Goal: Task Accomplishment & Management: Manage account settings

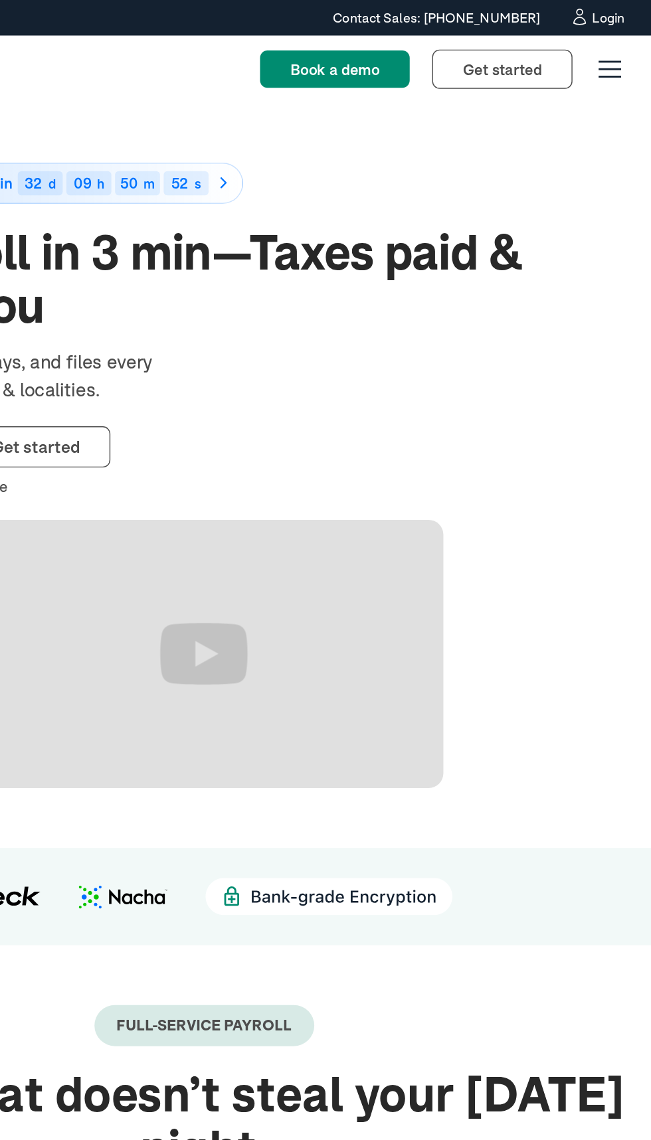
click at [606, 11] on div "Login" at bounding box center [612, 12] width 23 height 9
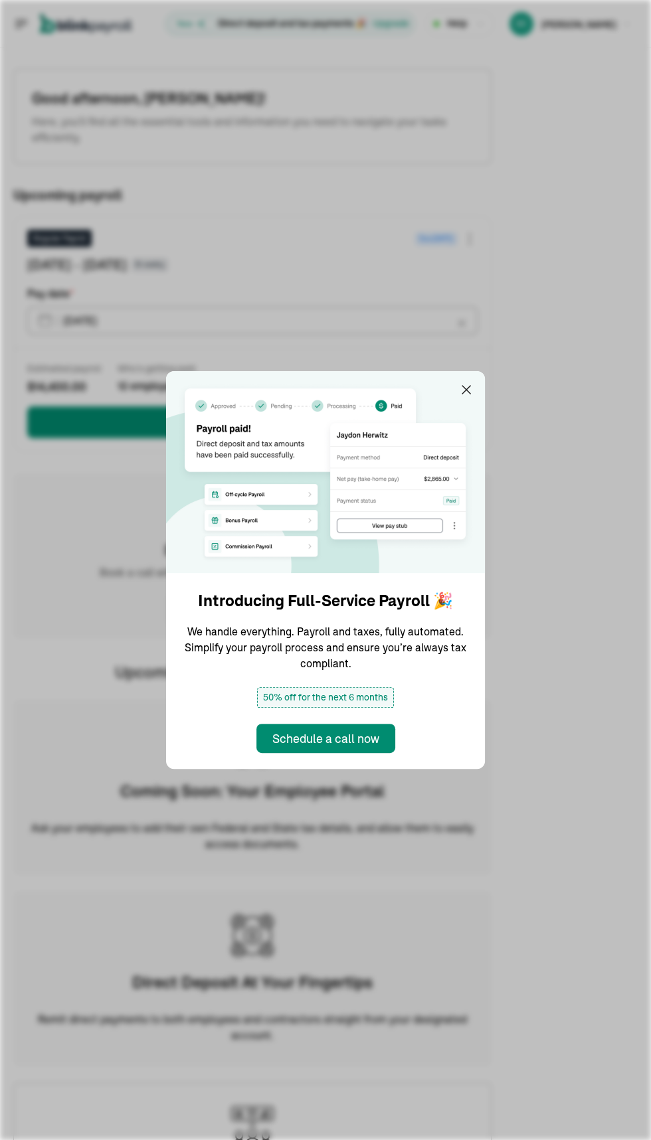
click at [436, 377] on img at bounding box center [325, 472] width 319 height 202
click at [468, 389] on div "Estimated payroll $ 14,400.00 Who’s getting paid 12 employees" at bounding box center [252, 379] width 450 height 34
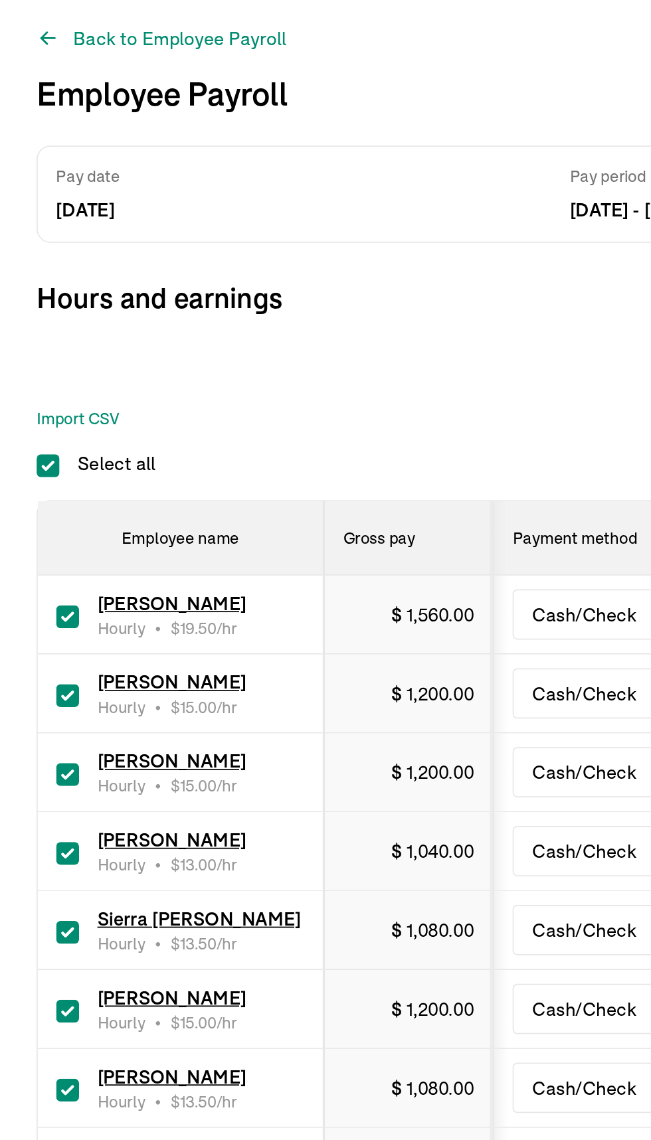
click at [27, 325] on input "Select all" at bounding box center [27, 325] width 13 height 13
checkbox input "false"
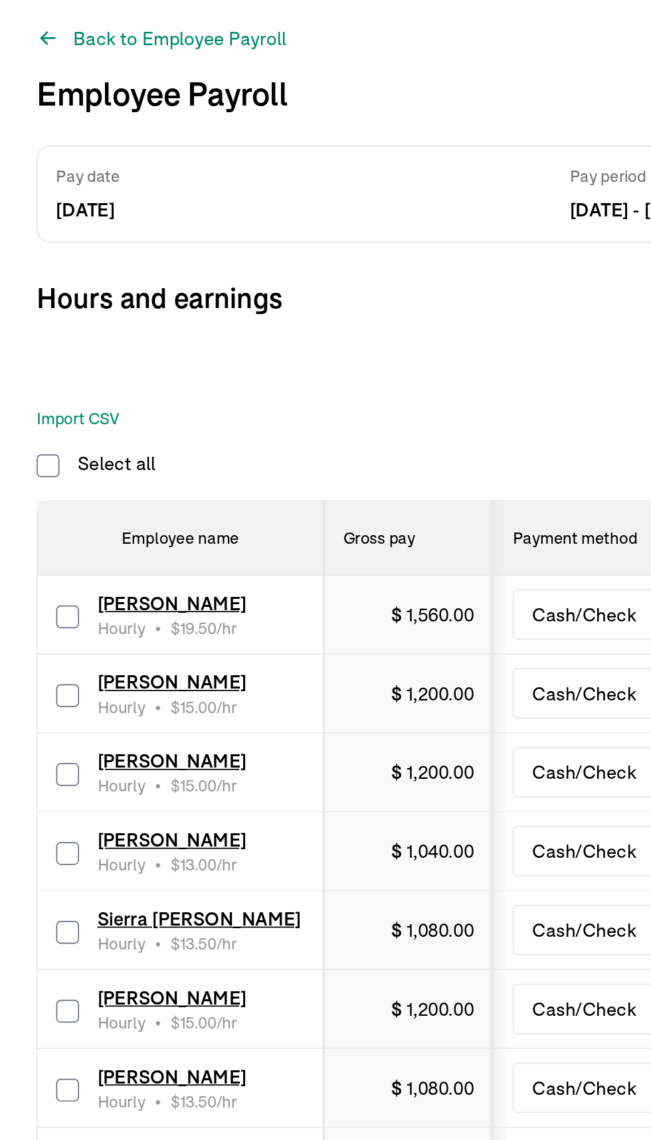
checkbox input "false"
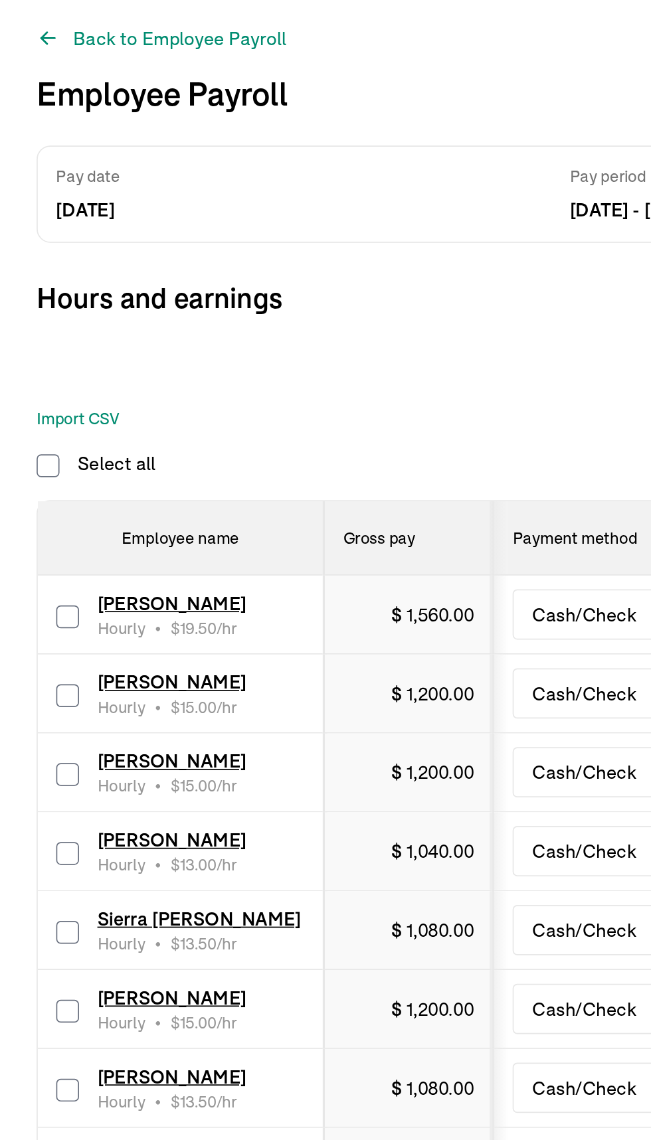
checkbox input "false"
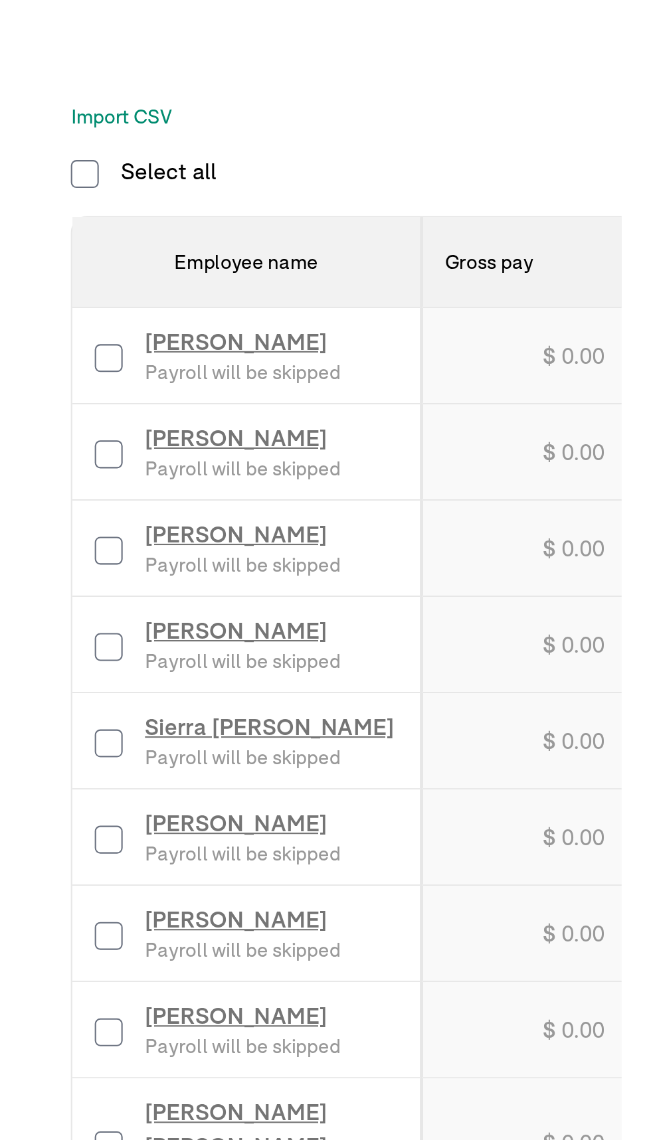
click at [35, 413] on input "checkbox" at bounding box center [39, 412] width 13 height 13
checkbox input "true"
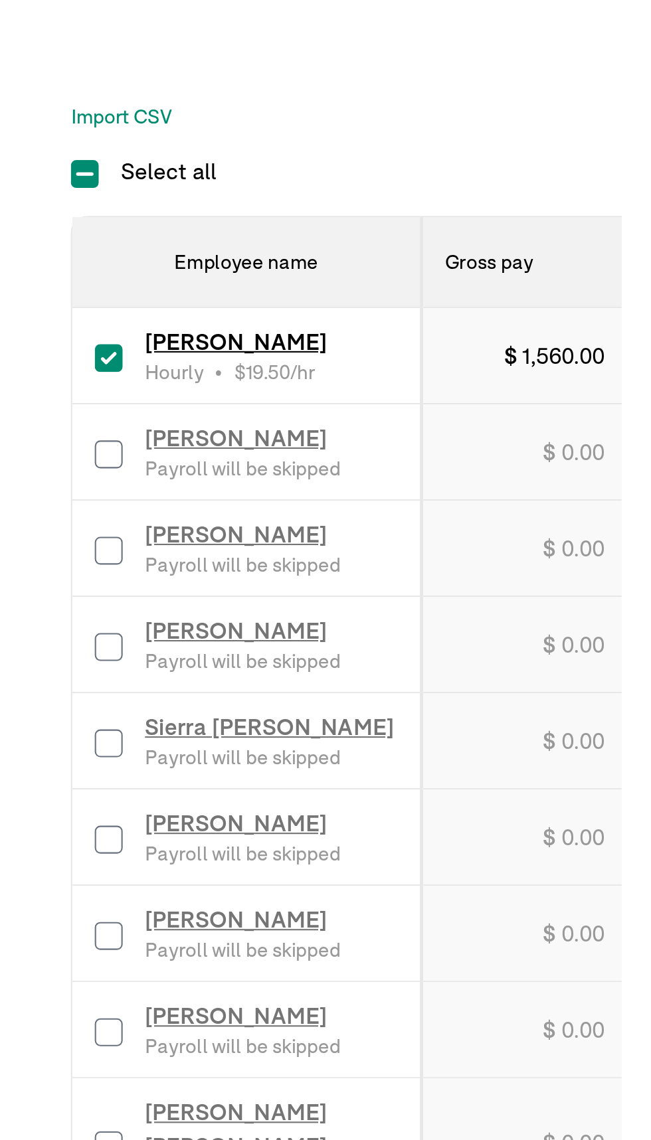
click at [37, 461] on input "checkbox" at bounding box center [39, 458] width 13 height 13
checkbox input "true"
click at [35, 597] on input "checkbox" at bounding box center [39, 596] width 13 height 13
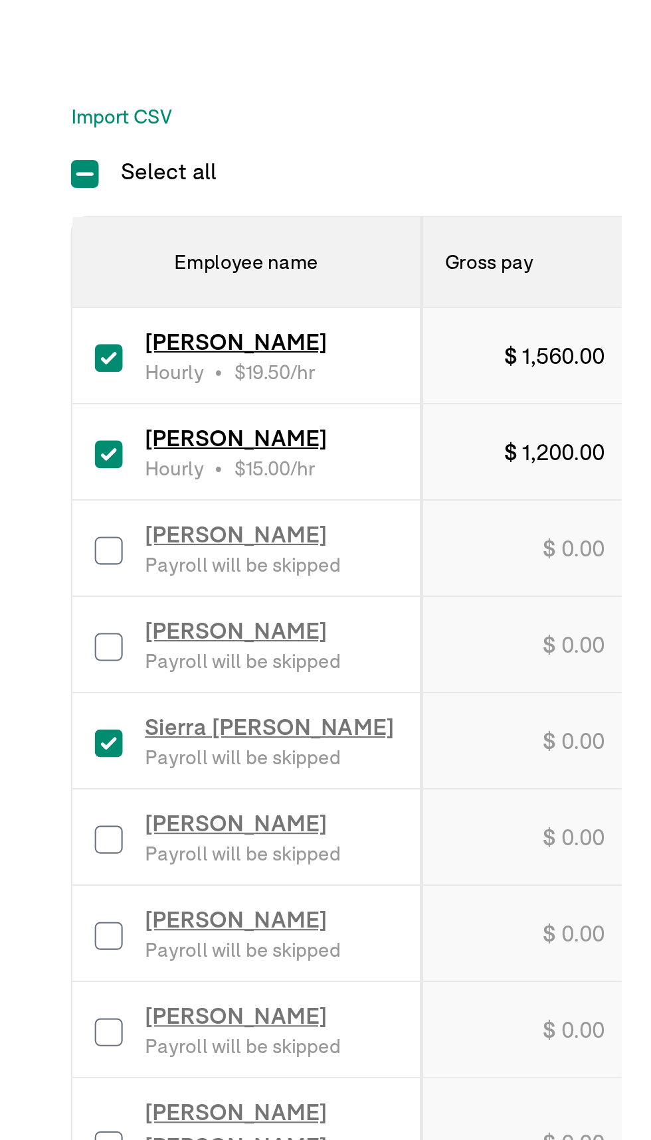
checkbox input "true"
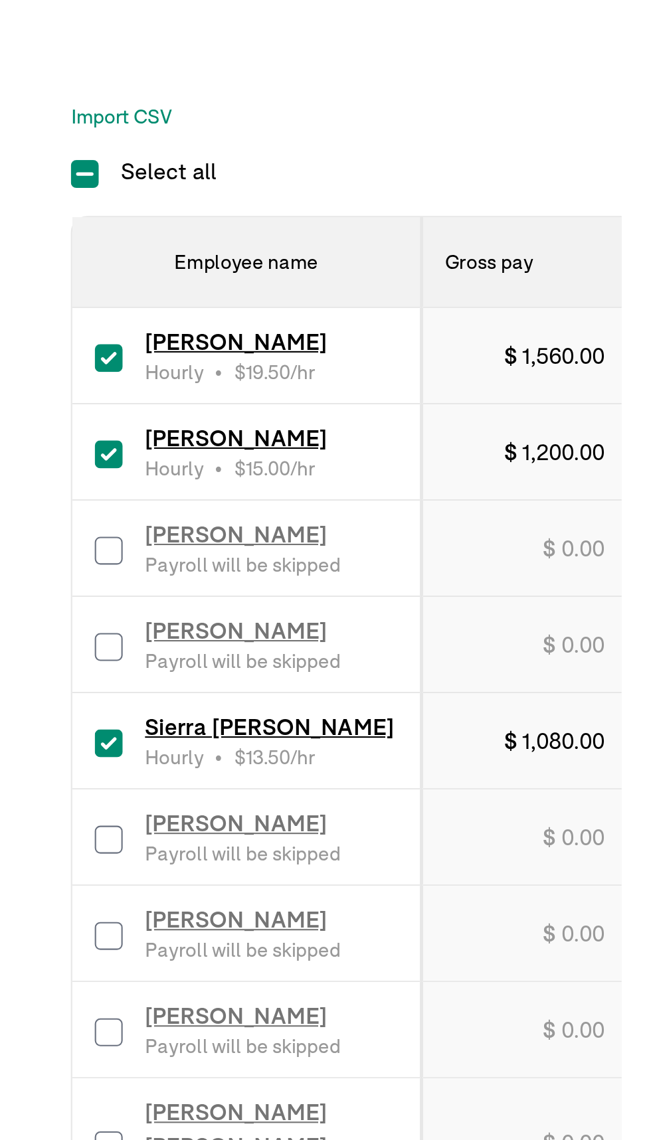
click at [35, 641] on input "checkbox" at bounding box center [39, 641] width 13 height 13
checkbox input "true"
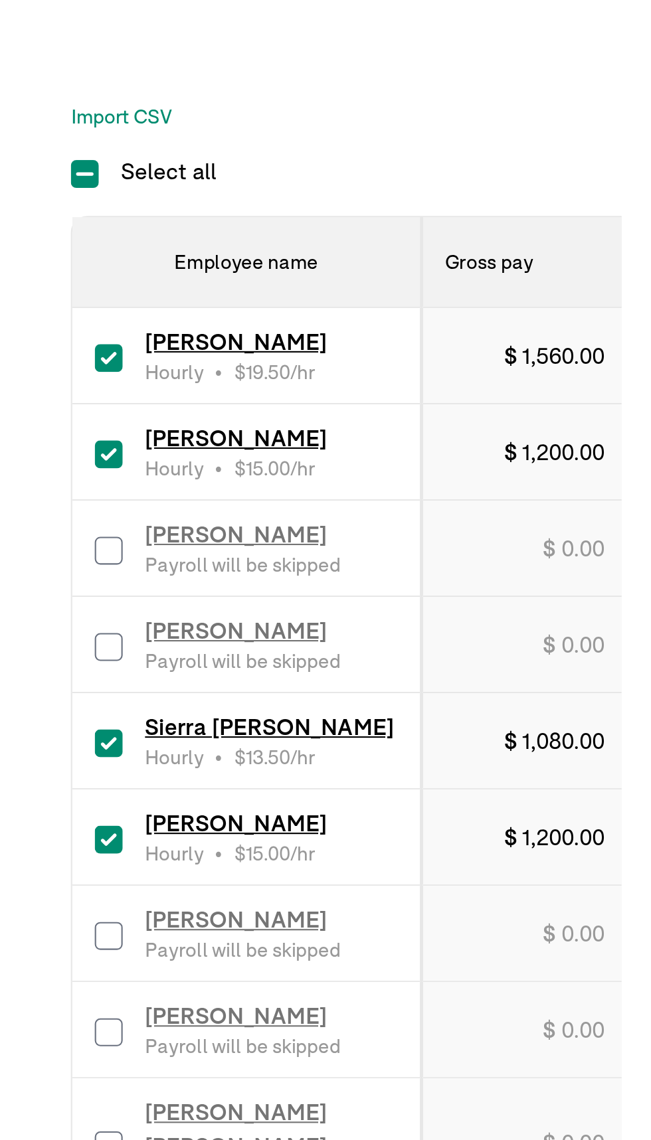
click at [33, 685] on input "checkbox" at bounding box center [39, 687] width 13 height 13
checkbox input "true"
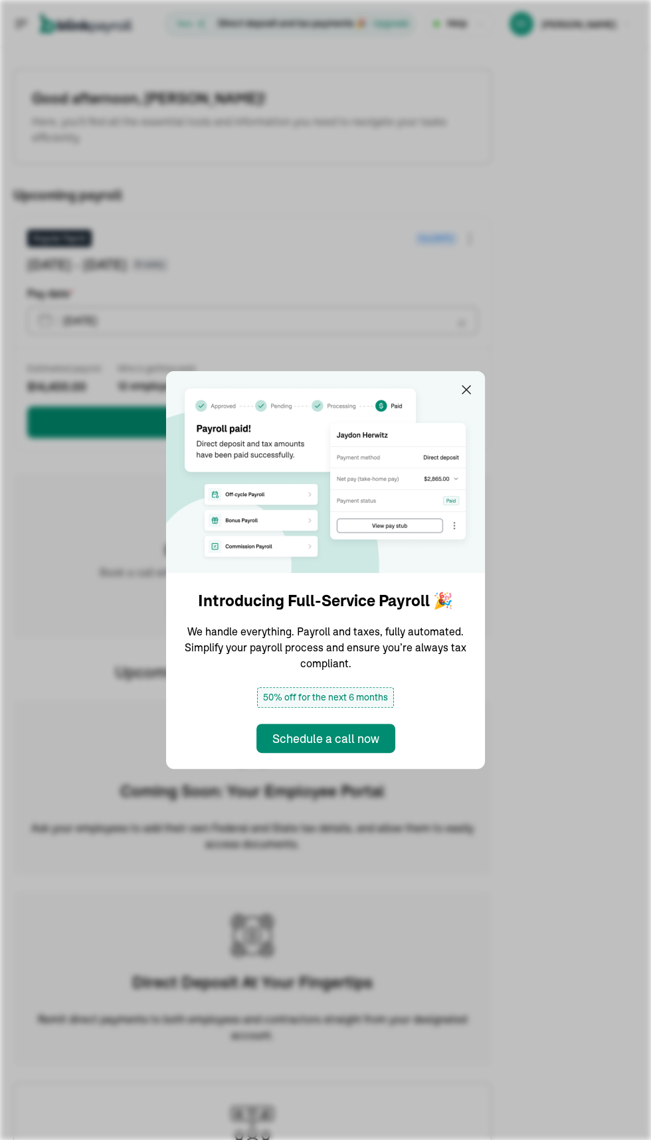
click at [436, 377] on img at bounding box center [325, 472] width 319 height 202
click at [468, 389] on div "Estimated payroll $ 14,400.00 Who’s getting paid 12 employees" at bounding box center [252, 379] width 450 height 34
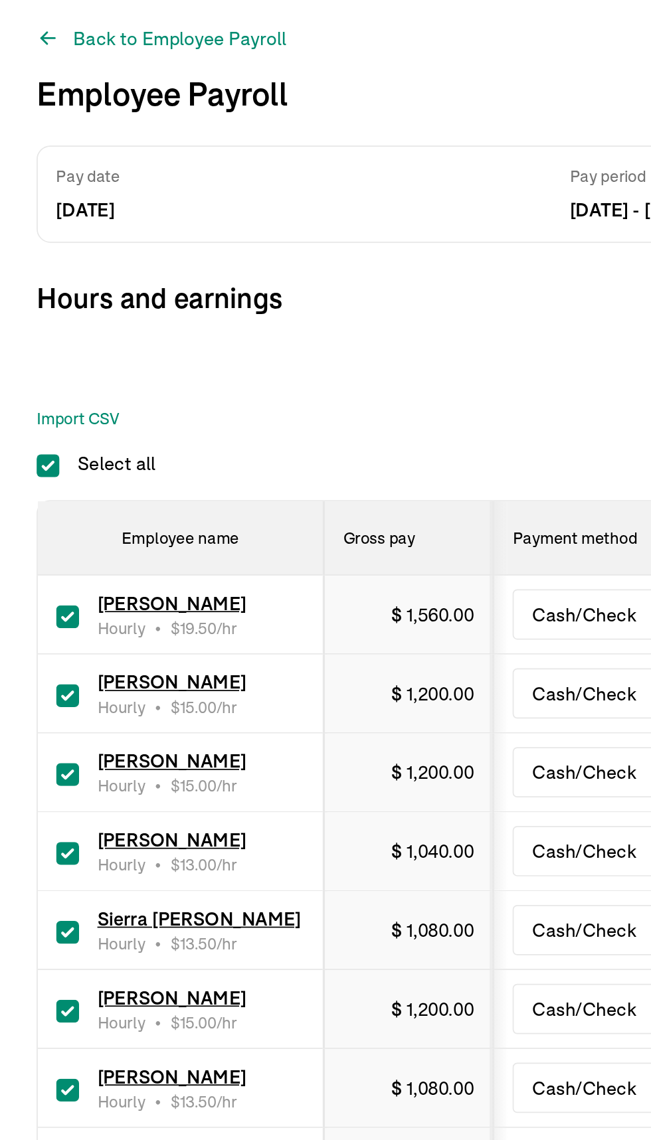
click at [27, 325] on input "Select all" at bounding box center [27, 325] width 13 height 13
checkbox input "false"
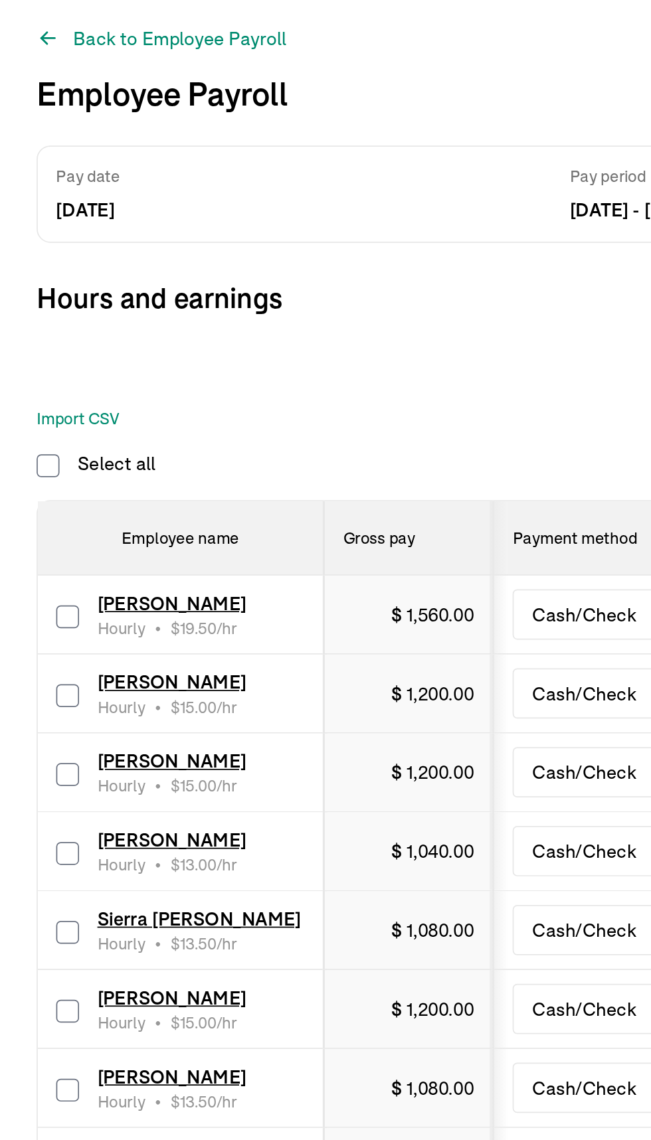
checkbox input "false"
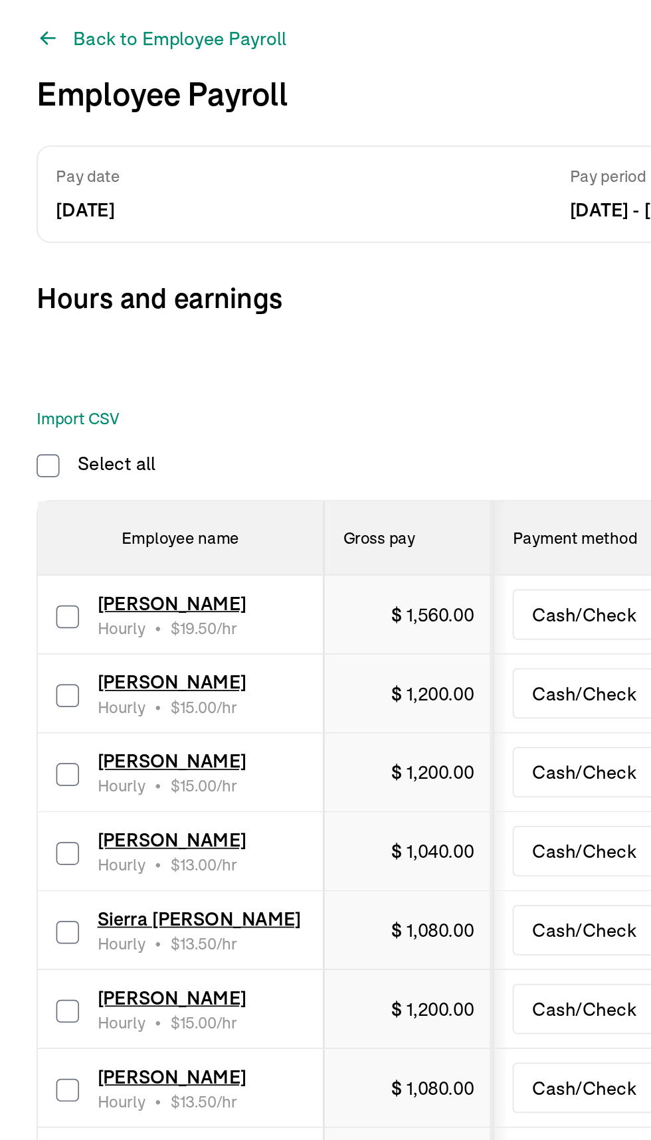
checkbox input "false"
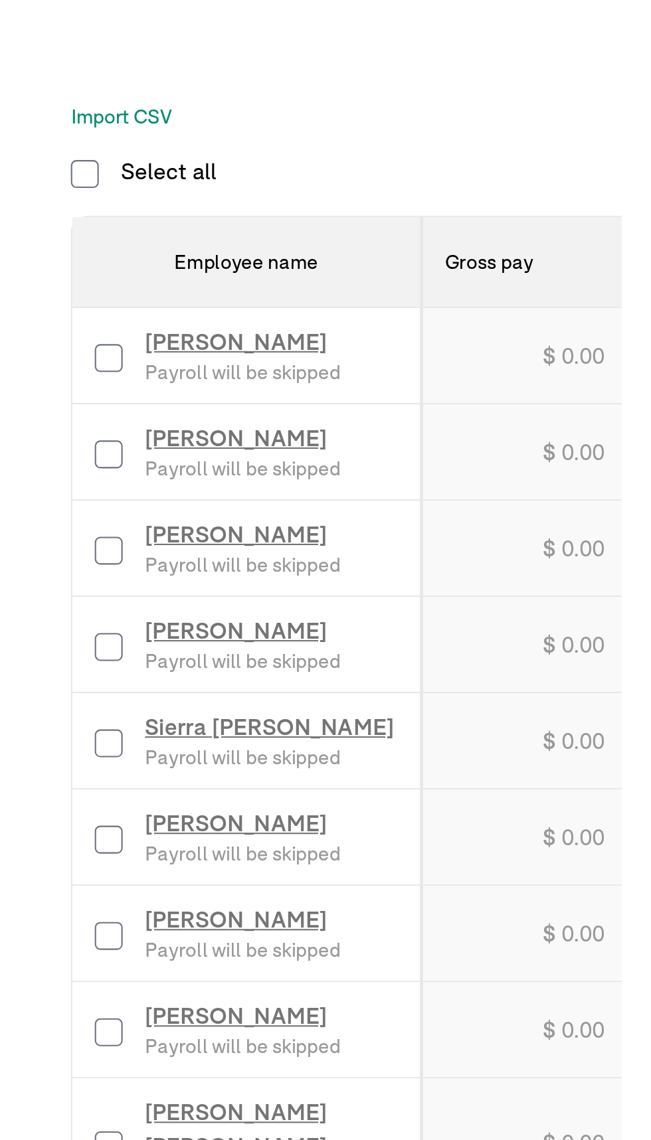
click at [35, 413] on input "checkbox" at bounding box center [39, 412] width 13 height 13
checkbox input "true"
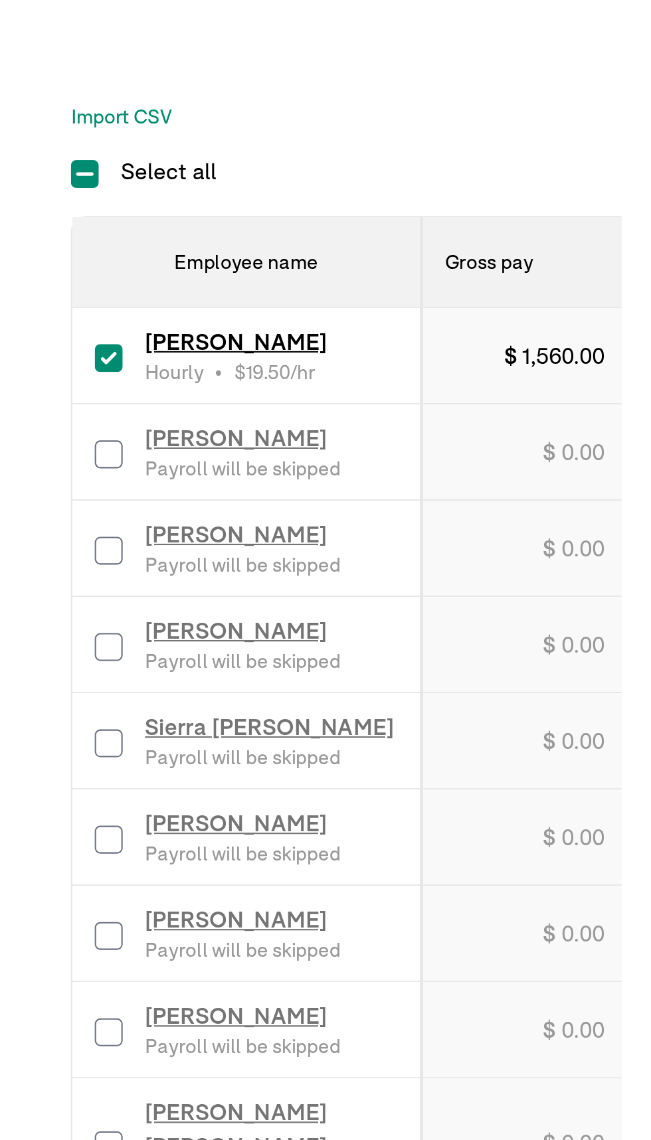
click at [37, 461] on input "checkbox" at bounding box center [39, 458] width 13 height 13
checkbox input "true"
click at [35, 597] on input "checkbox" at bounding box center [39, 596] width 13 height 13
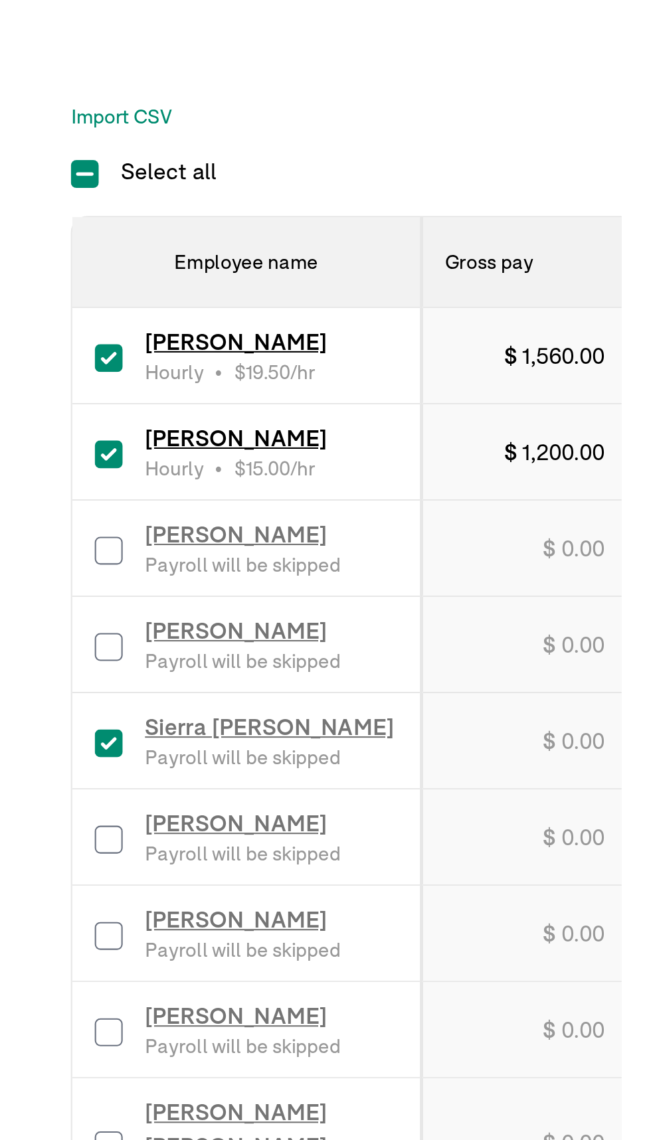
checkbox input "true"
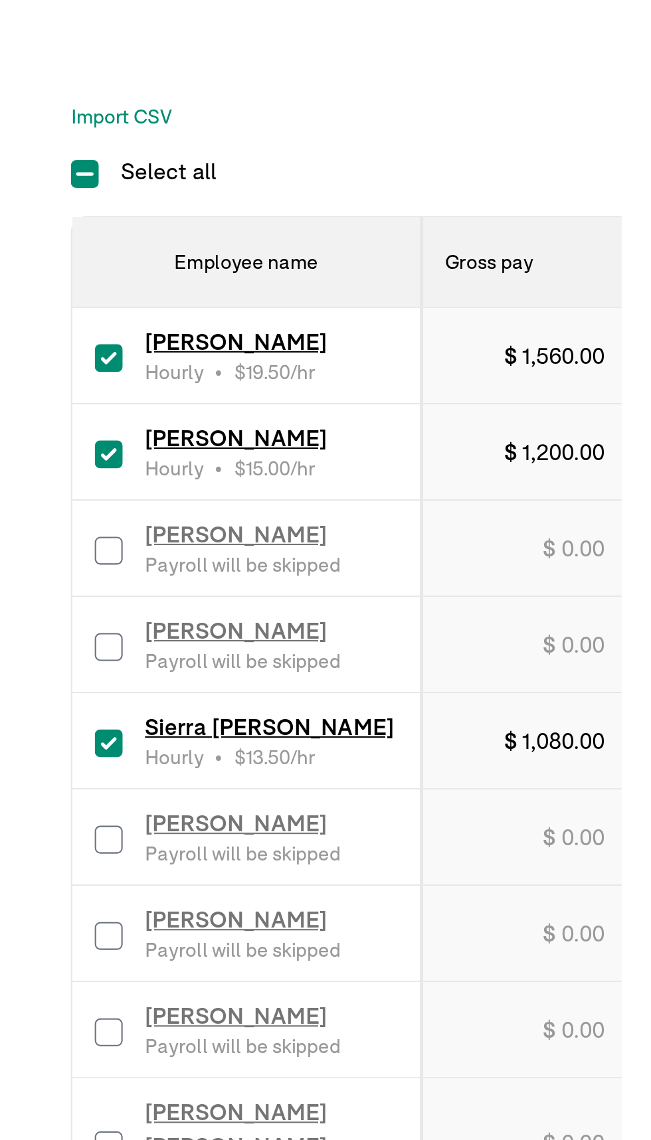
click at [35, 641] on input "checkbox" at bounding box center [39, 641] width 13 height 13
checkbox input "true"
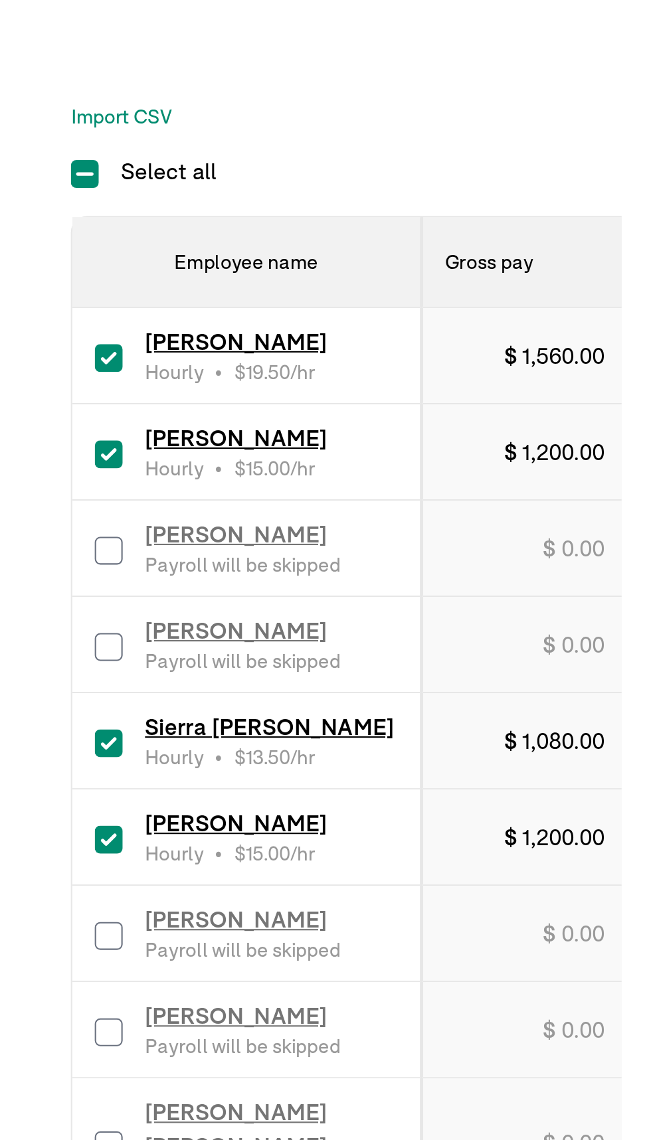
click at [33, 685] on input "checkbox" at bounding box center [39, 687] width 13 height 13
checkbox input "true"
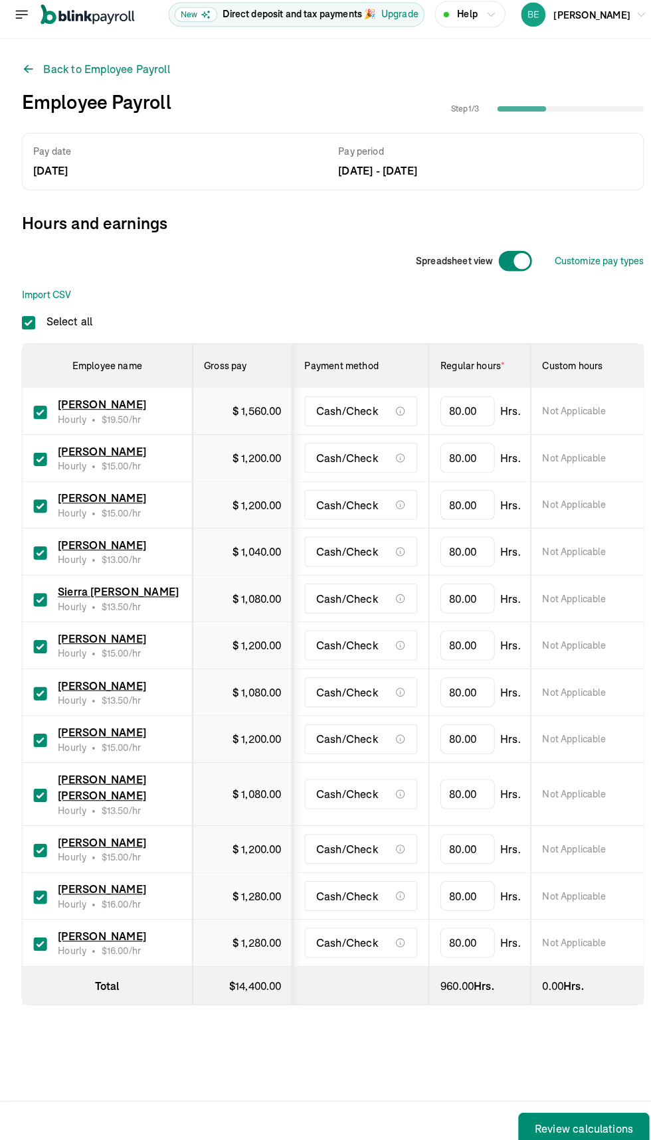
click at [28, 325] on input "Select all" at bounding box center [27, 325] width 13 height 13
checkbox input "false"
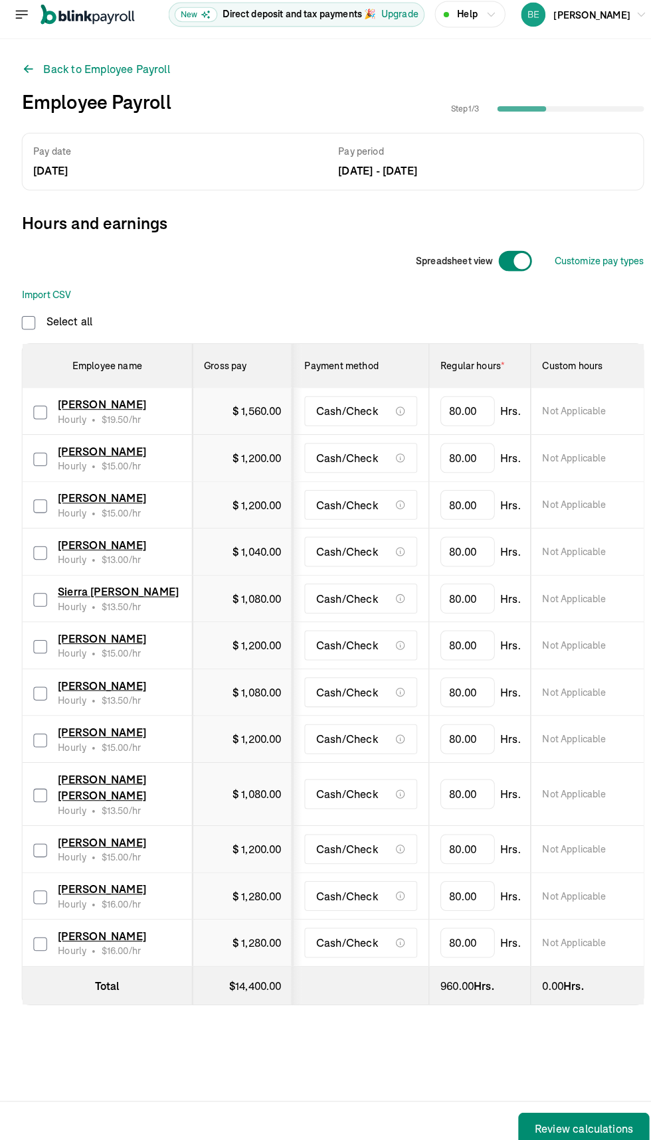
checkbox input "false"
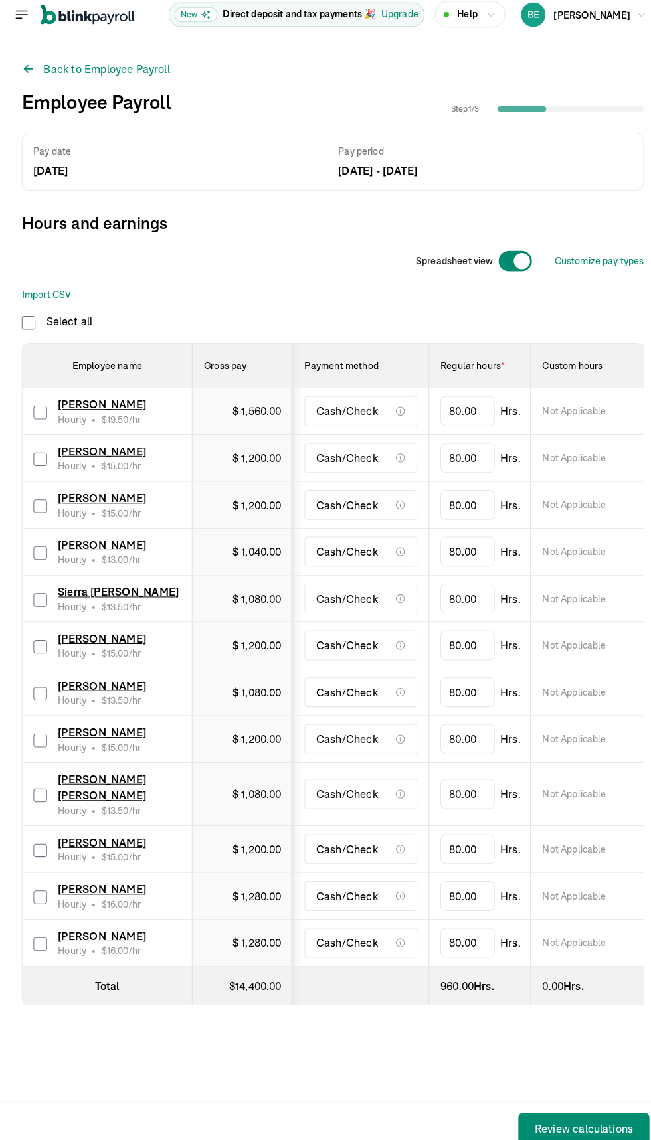
checkbox input "false"
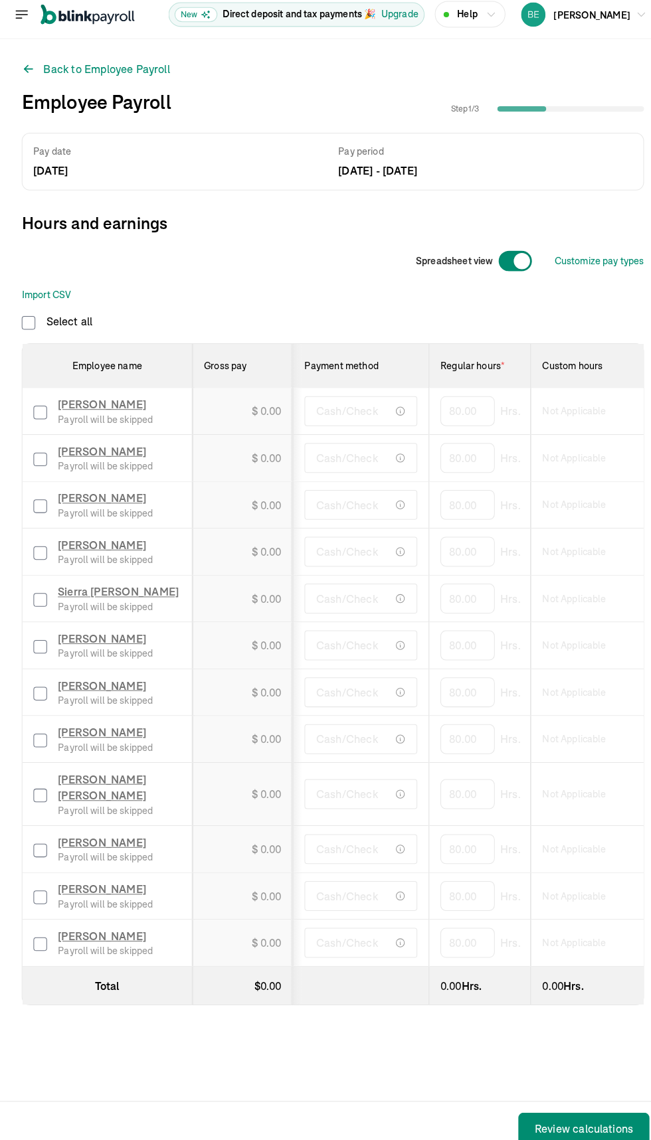
click at [39, 412] on input "checkbox" at bounding box center [39, 412] width 13 height 13
checkbox input "true"
click at [39, 459] on input "checkbox" at bounding box center [39, 458] width 13 height 13
checkbox input "true"
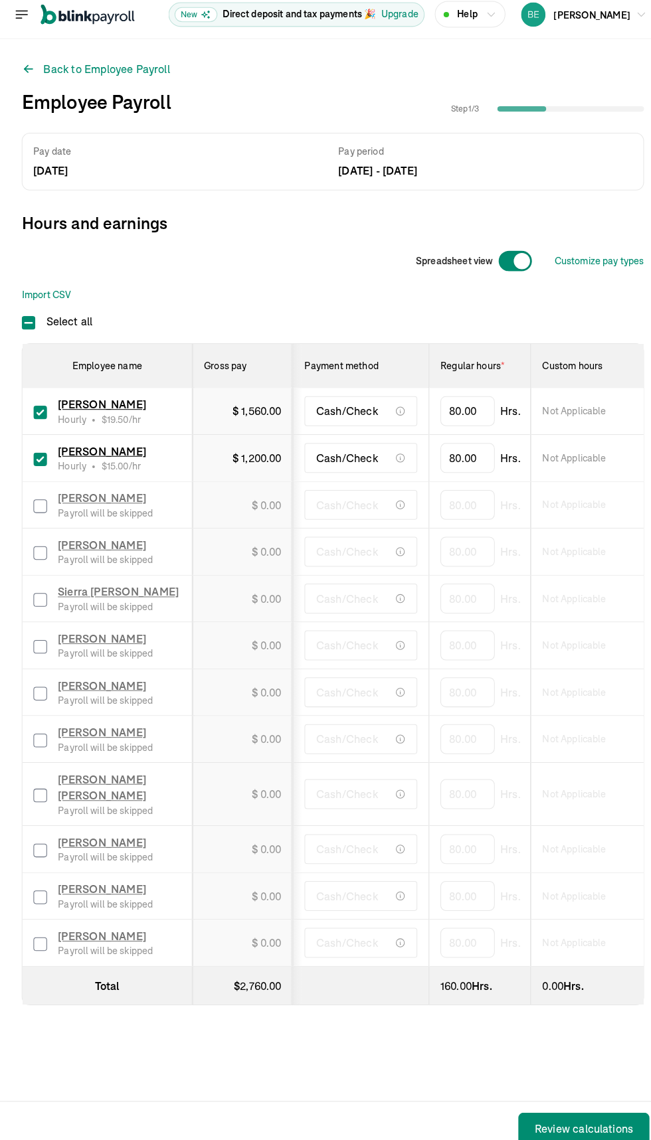
click at [39, 596] on input "checkbox" at bounding box center [39, 596] width 13 height 13
checkbox input "true"
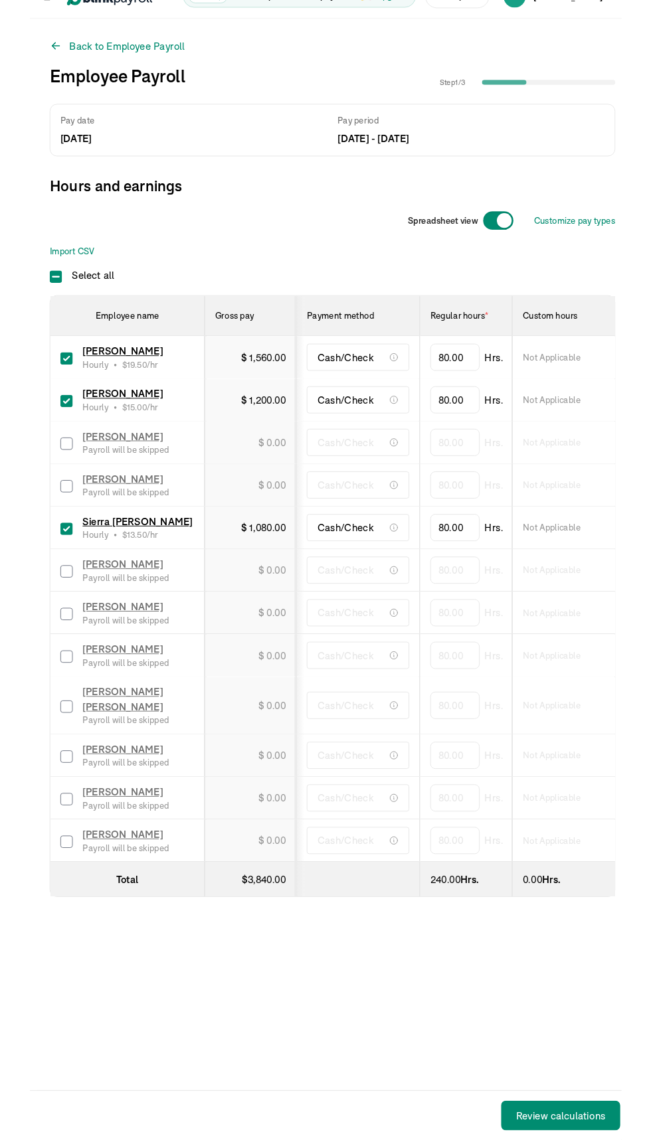
click at [39, 641] on input "checkbox" at bounding box center [39, 641] width 13 height 13
checkbox input "true"
click at [37, 689] on input "checkbox" at bounding box center [39, 687] width 13 height 13
checkbox input "true"
click at [12, 821] on div "Back to Employee Payroll Employee Payroll Step 1 / 3 Pay date Aug 29, 25 Pay pe…" at bounding box center [325, 557] width 651 height 1019
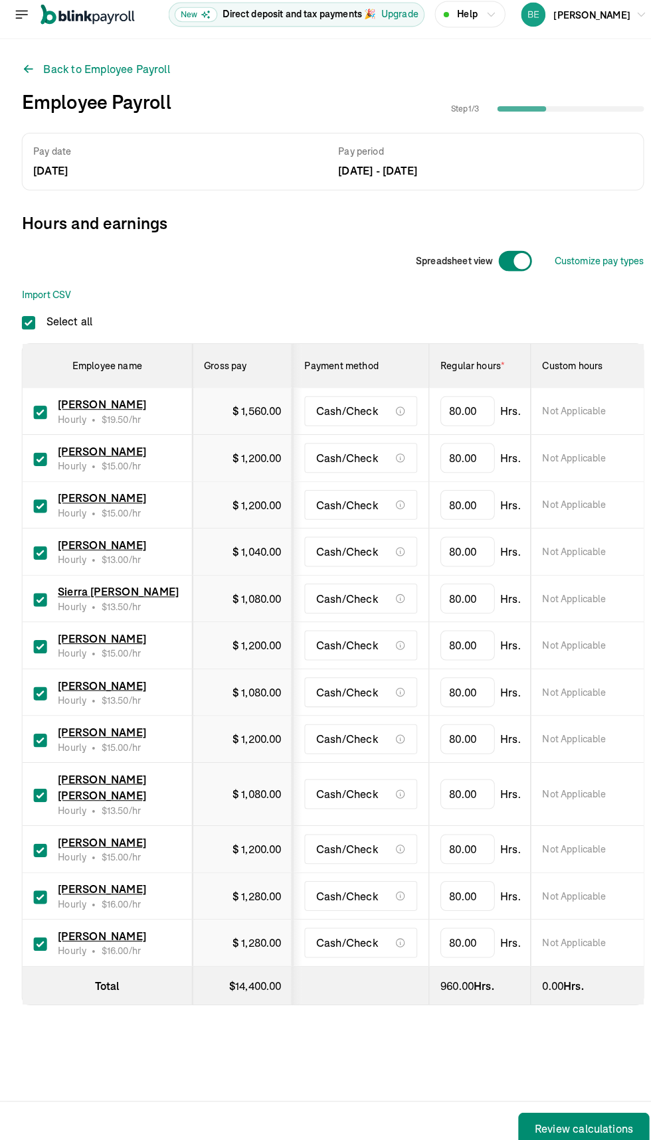
click at [28, 325] on input "Select all" at bounding box center [27, 325] width 13 height 13
checkbox input "false"
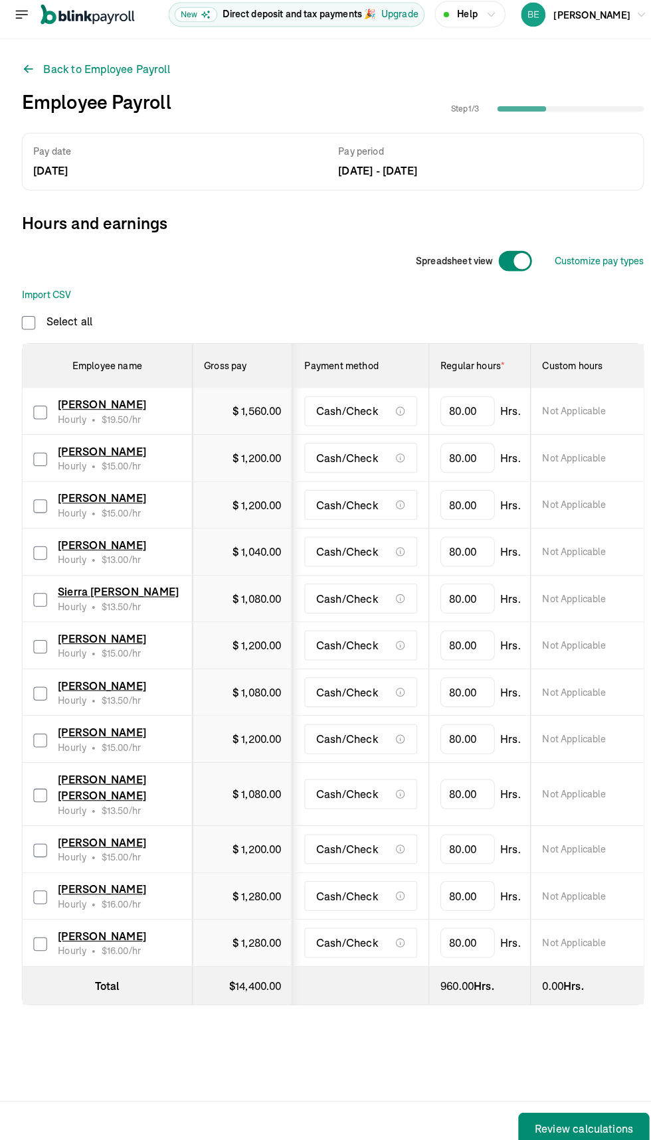
checkbox input "false"
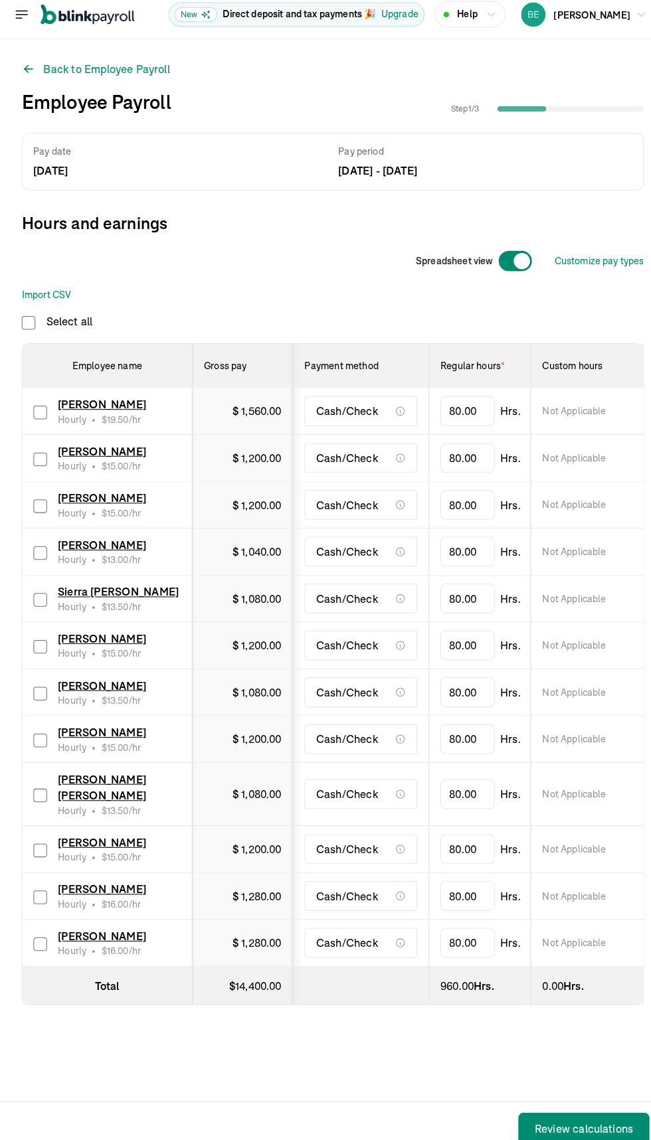
checkbox input "false"
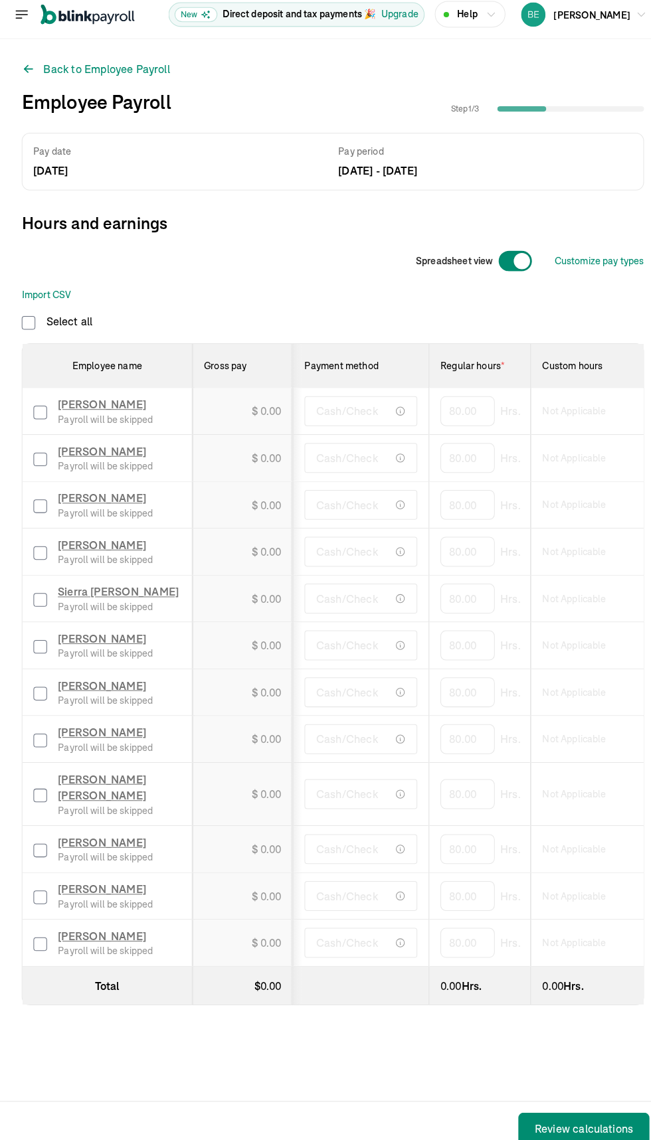
click at [39, 412] on input "checkbox" at bounding box center [39, 412] width 13 height 13
checkbox input "true"
click at [39, 459] on input "checkbox" at bounding box center [39, 458] width 13 height 13
checkbox input "true"
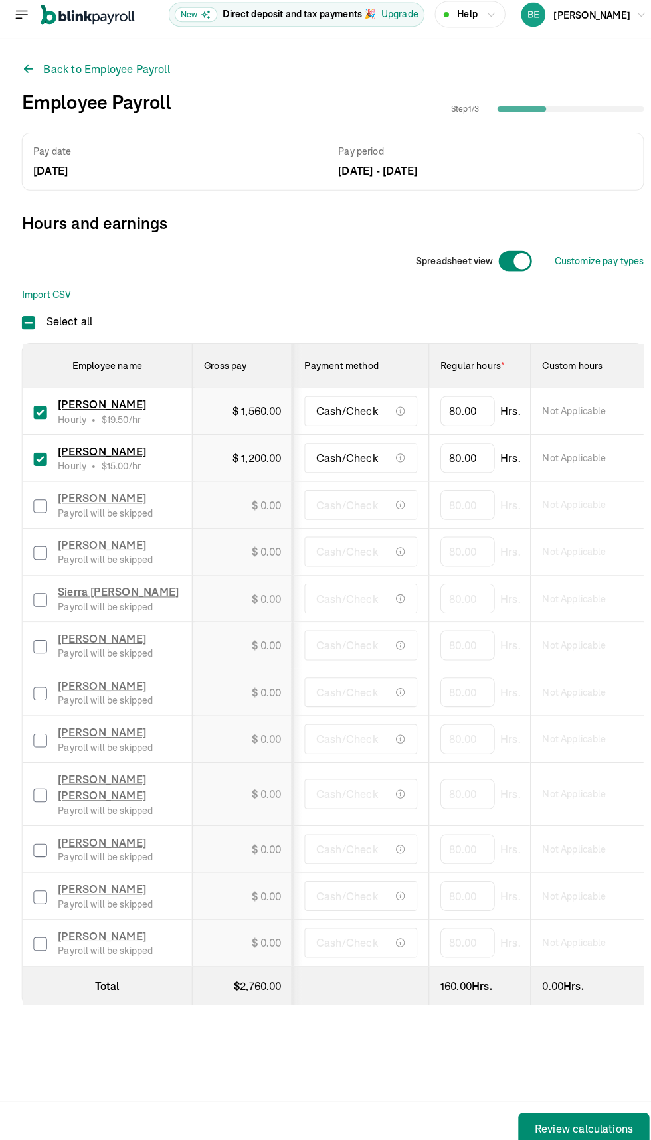
click at [39, 596] on input "checkbox" at bounding box center [39, 596] width 13 height 13
checkbox input "true"
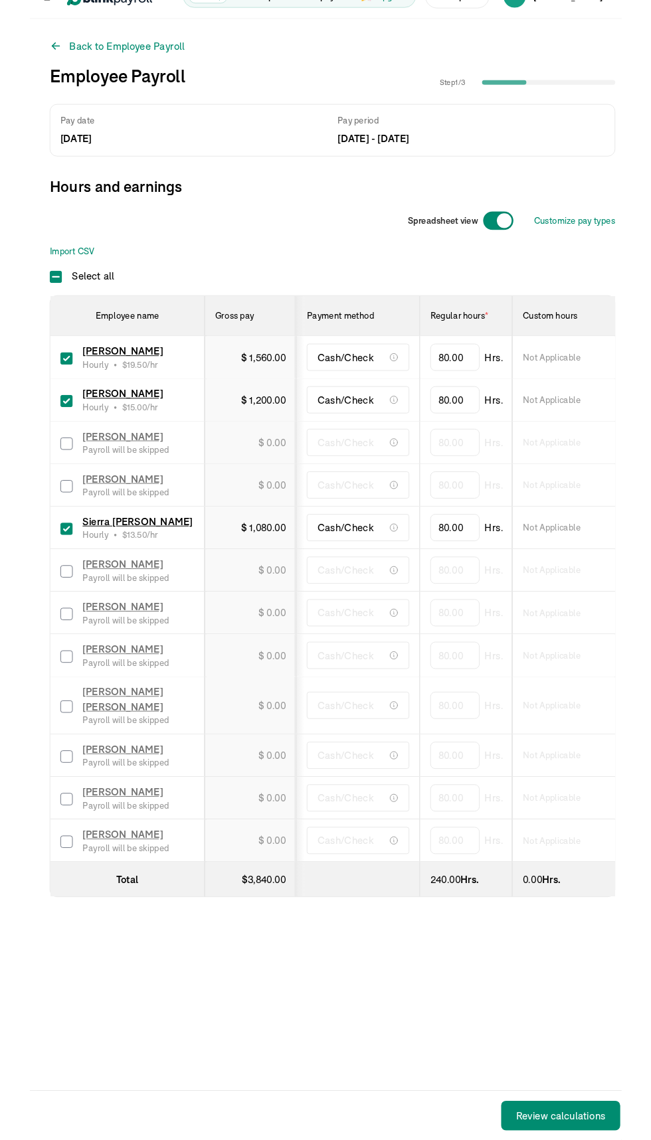
click at [39, 641] on input "checkbox" at bounding box center [39, 641] width 13 height 13
checkbox input "true"
click at [37, 689] on input "checkbox" at bounding box center [39, 687] width 13 height 13
checkbox input "true"
click at [12, 821] on div "Back to Employee Payroll Employee Payroll Step 1 / 3 Pay date [DATE] Pay period…" at bounding box center [325, 557] width 651 height 1019
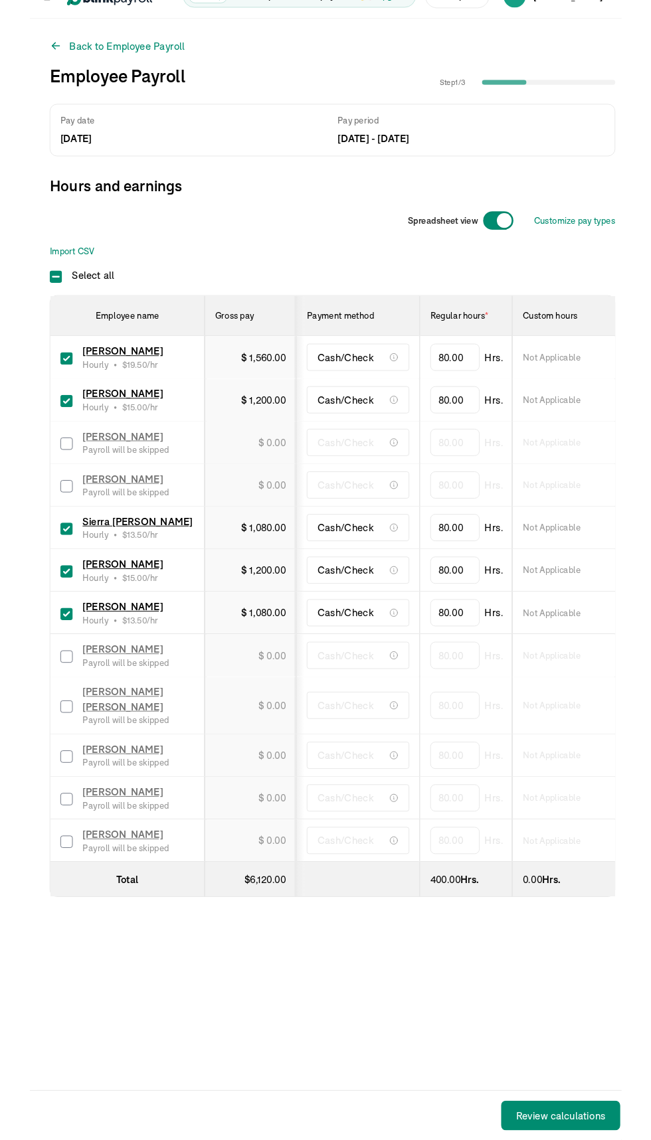
click at [39, 835] on input "checkbox" at bounding box center [39, 841] width 13 height 13
checkbox input "true"
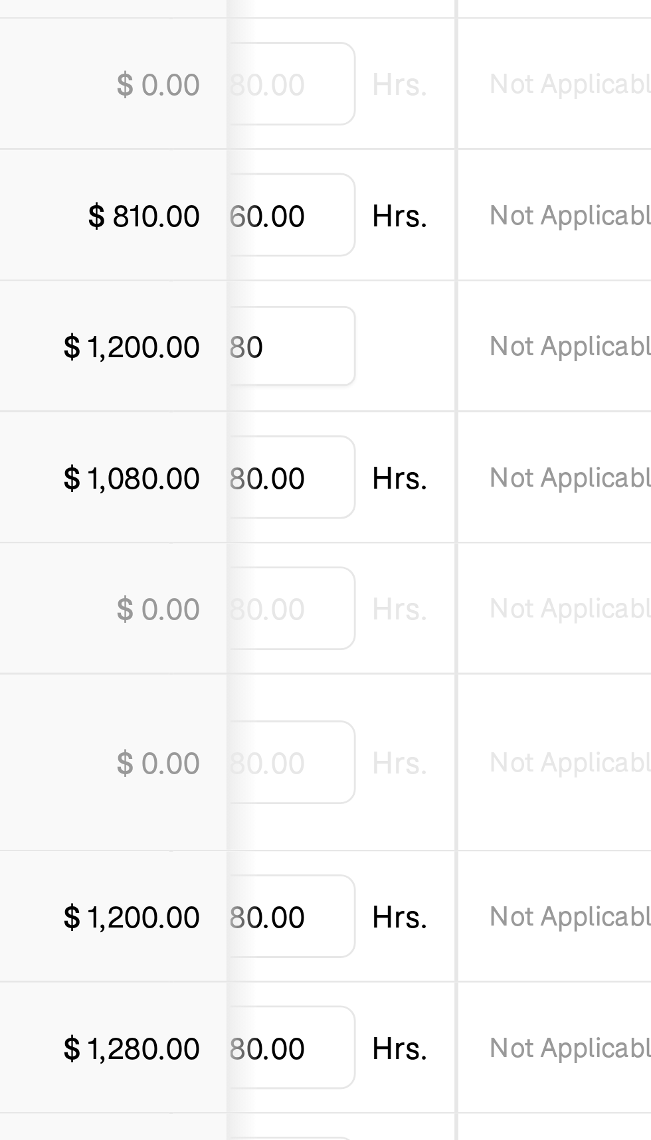
scroll to position [2, 0]
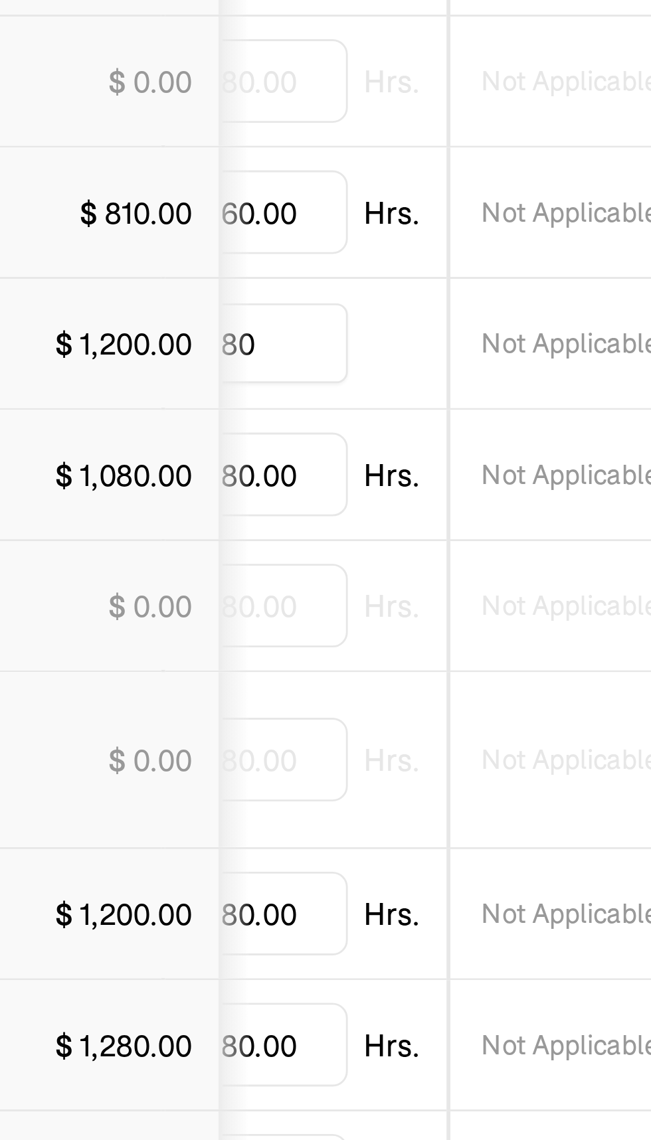
type input "8"
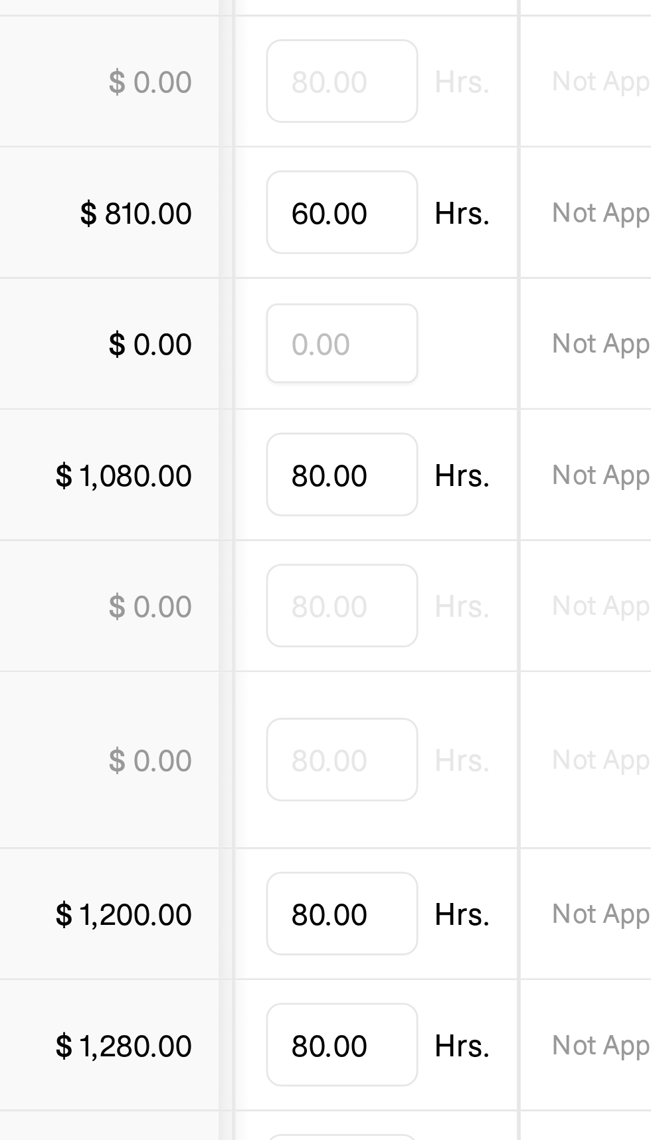
scroll to position [0, 119]
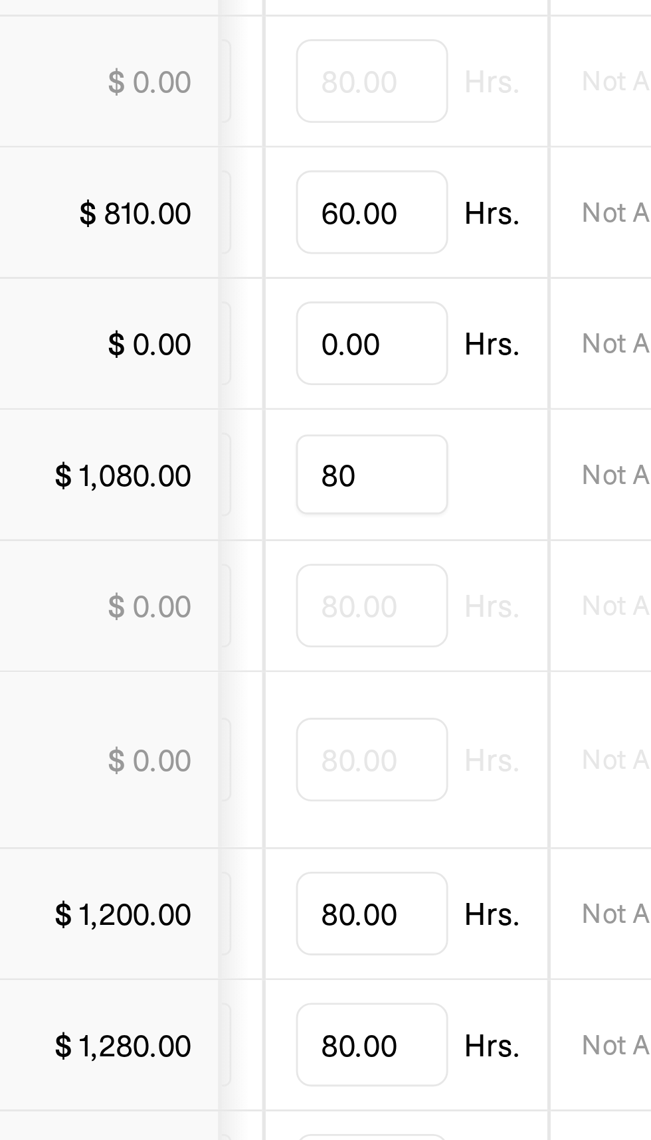
type input "8"
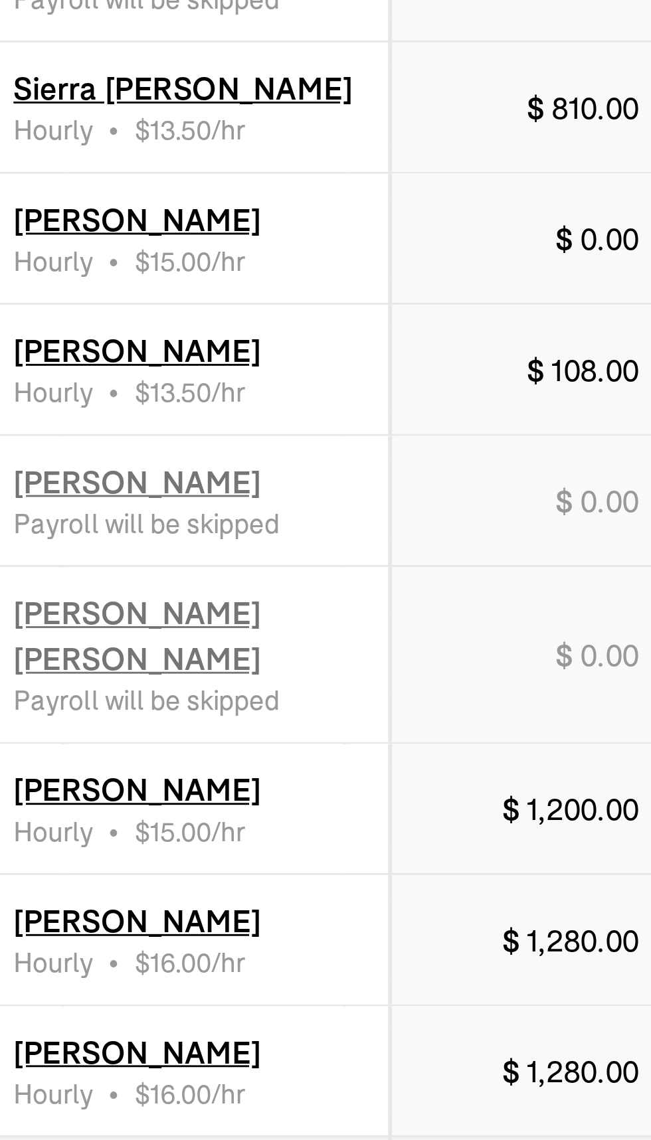
scroll to position [0, 113]
type input "8.00"
click at [261, 635] on span "0.00" at bounding box center [264, 640] width 21 height 13
click at [253, 638] on div "$ 0.00" at bounding box center [260, 641] width 29 height 16
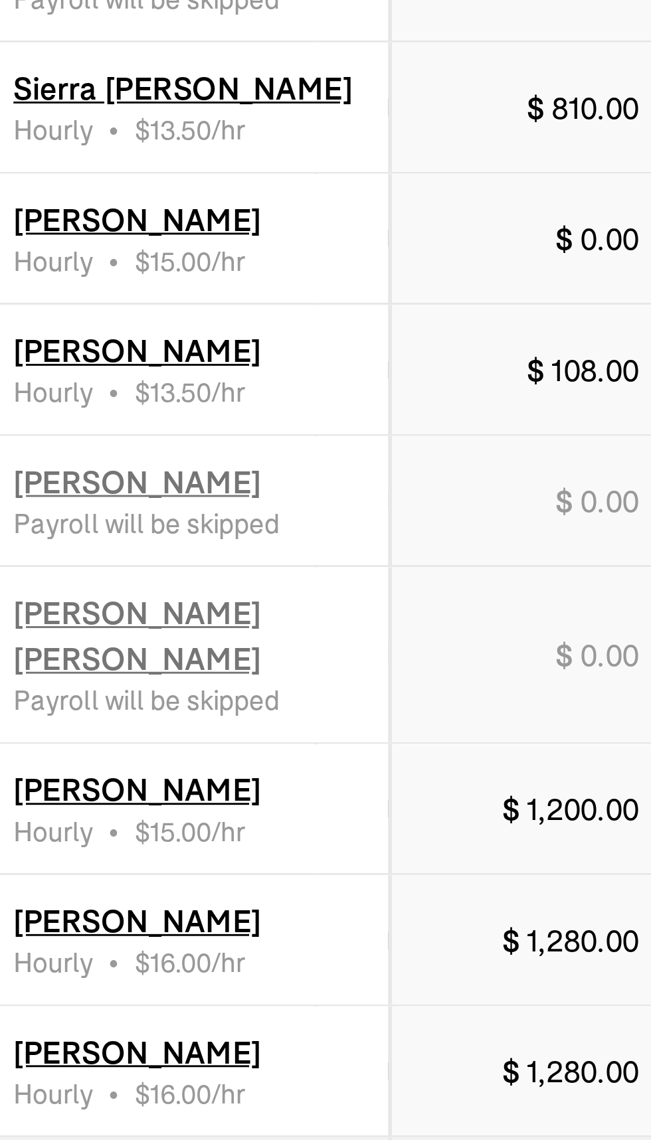
click at [250, 634] on div "$ 0.00" at bounding box center [260, 641] width 29 height 16
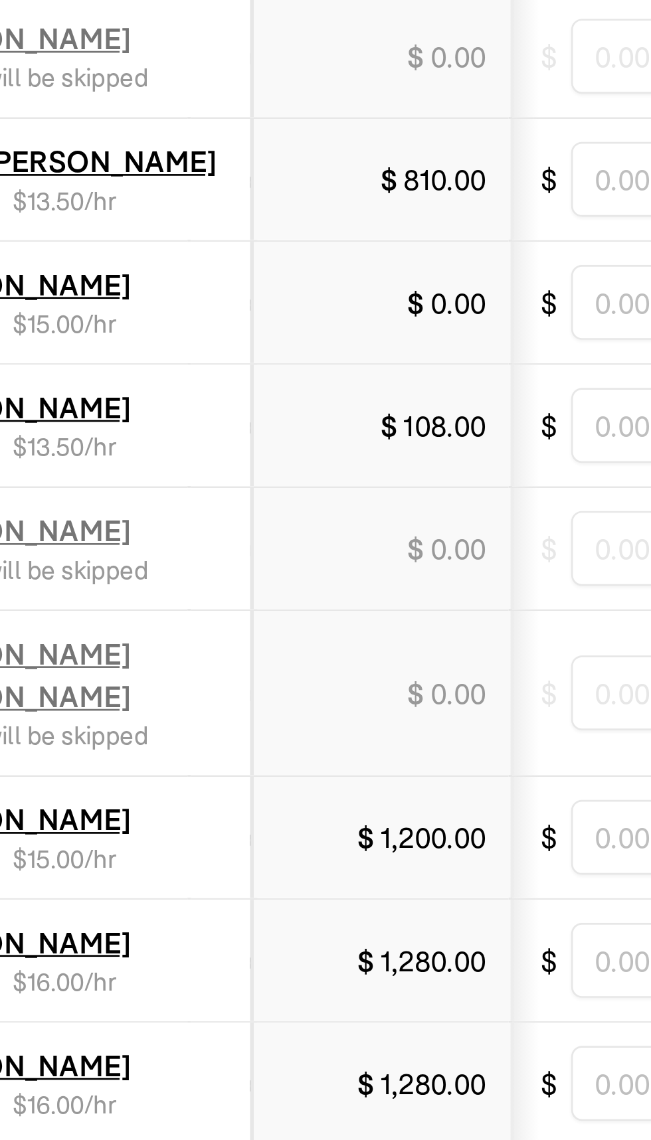
scroll to position [0, 646]
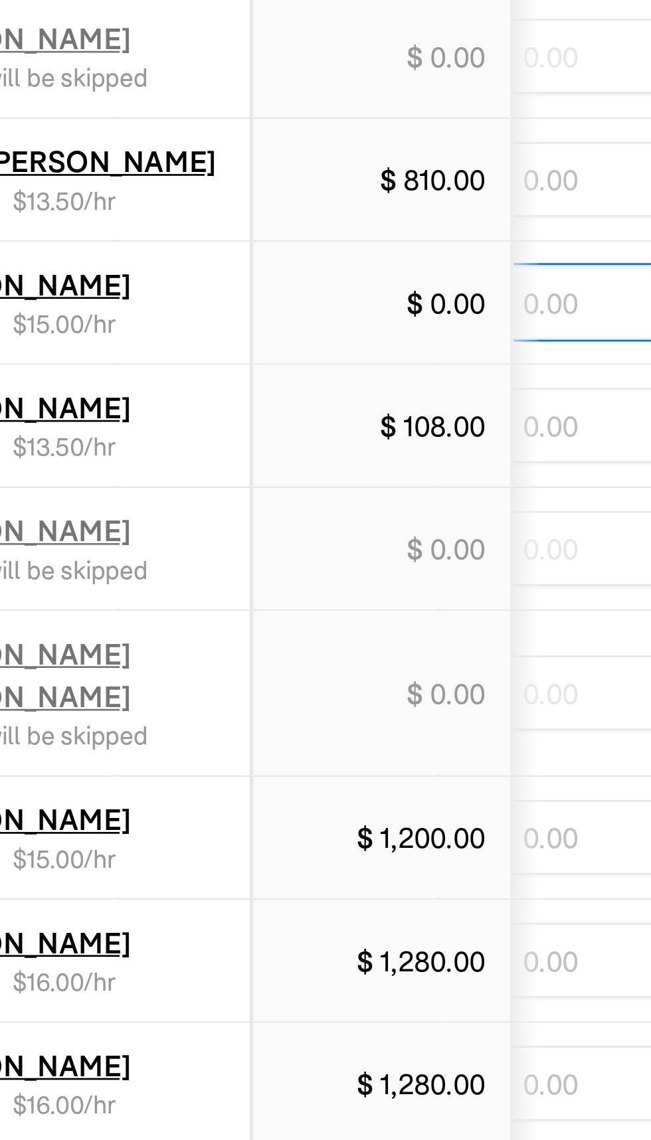
click at [313, 643] on input "text" at bounding box center [313, 641] width 66 height 28
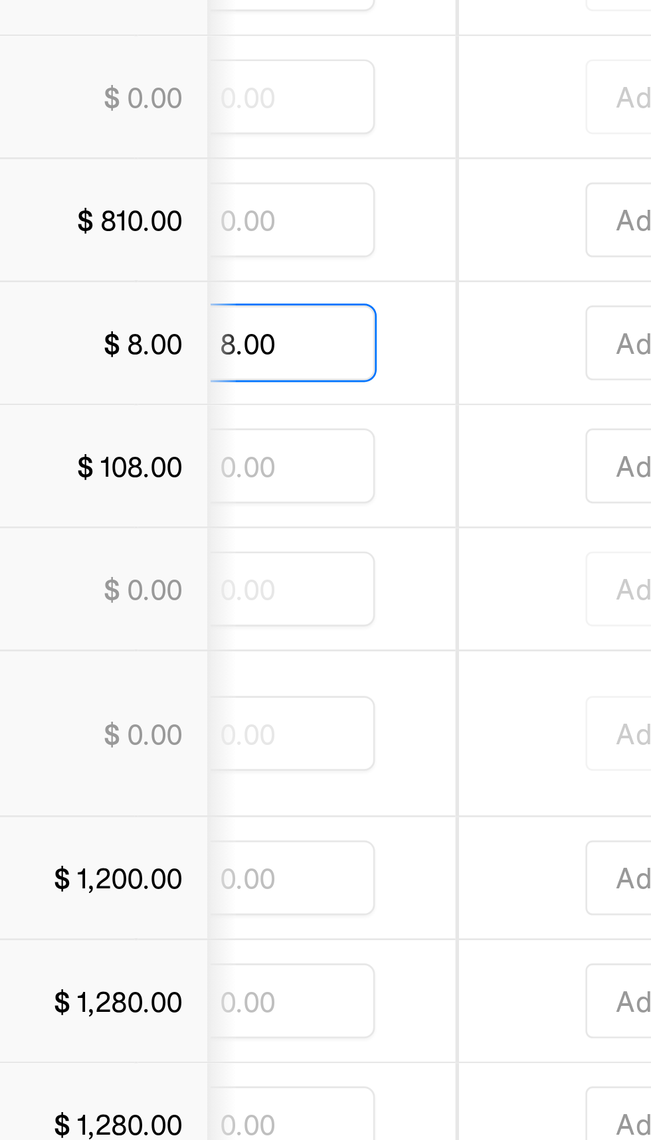
type input "8.00"
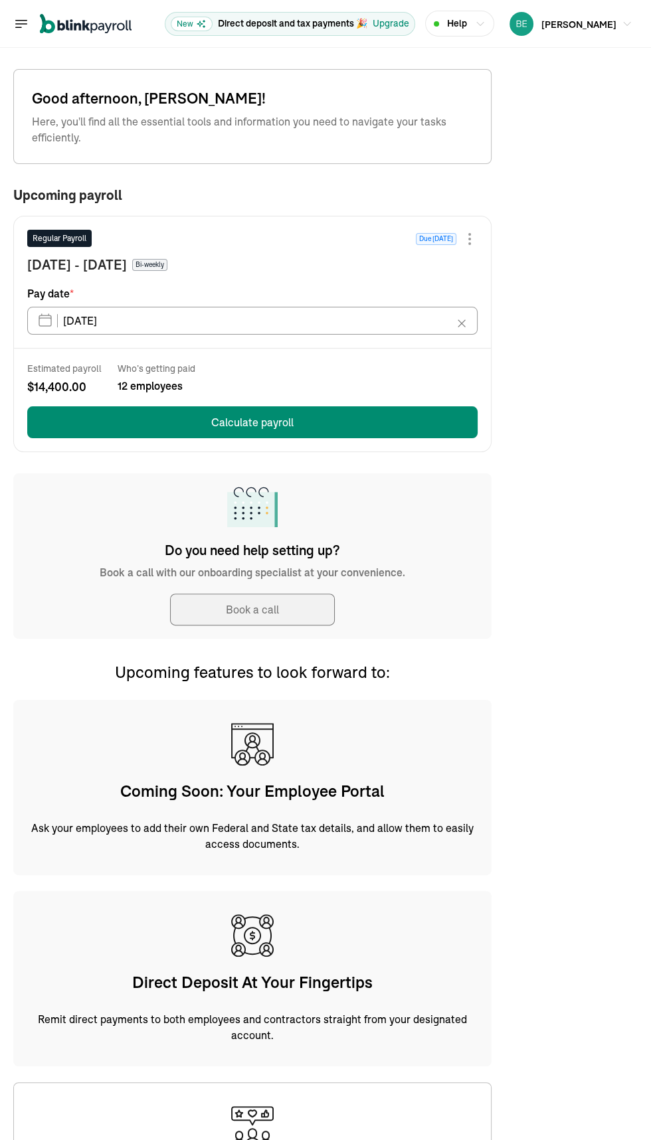
type input "08/29/2025"
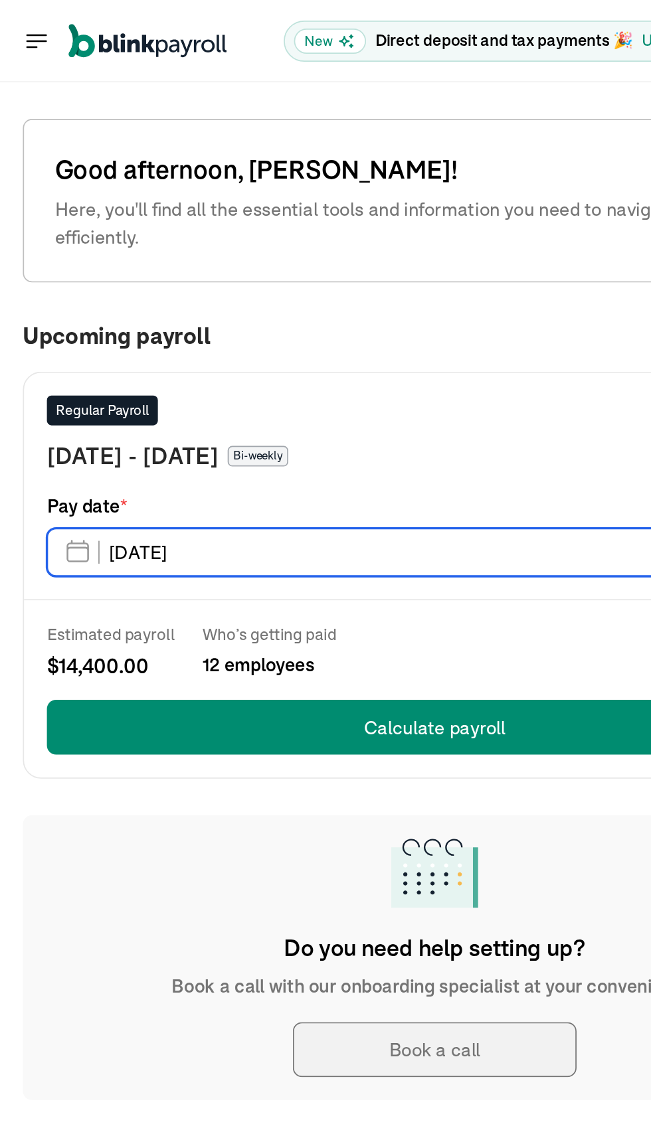
click at [86, 319] on input "08/29/2025" at bounding box center [252, 321] width 450 height 28
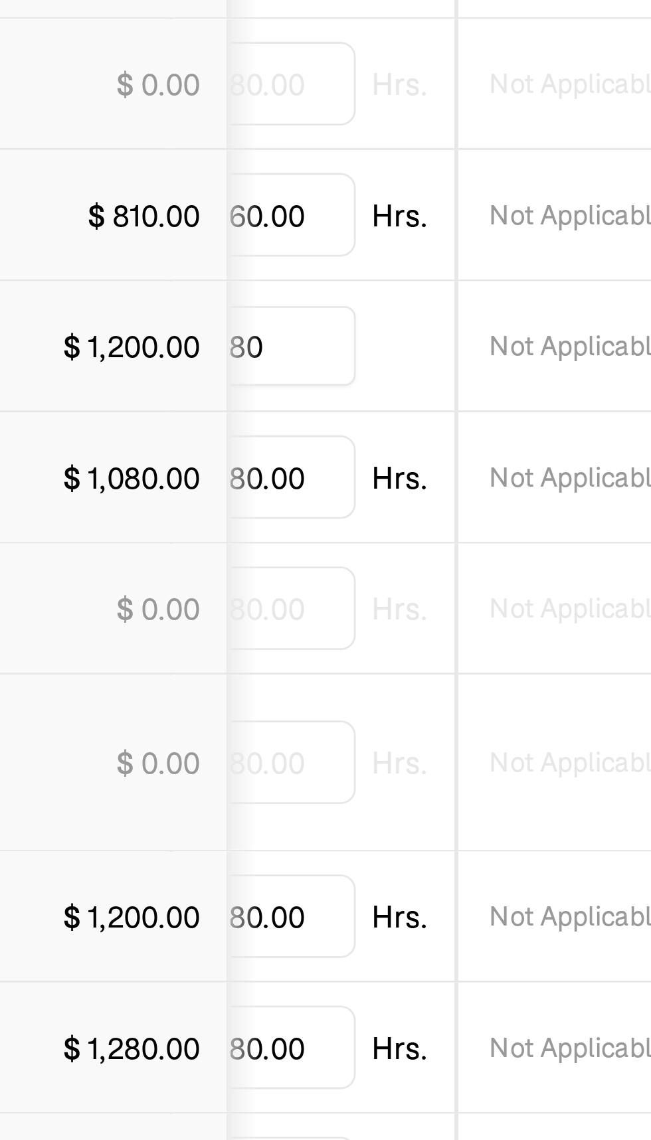
scroll to position [2, 0]
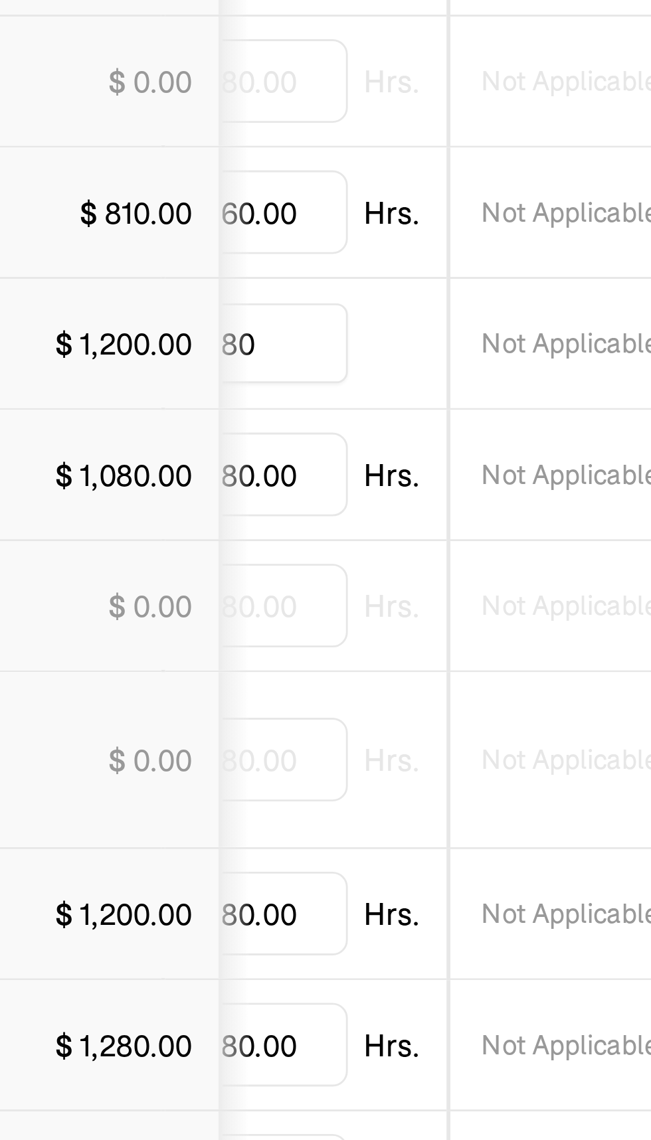
type input "8"
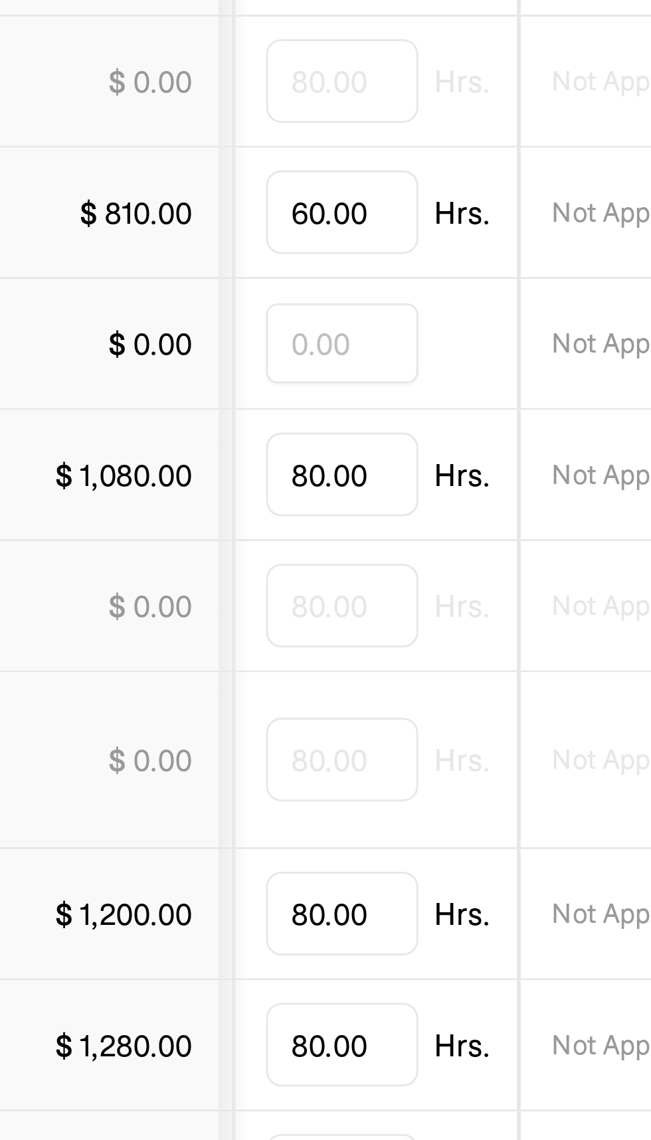
scroll to position [0, 119]
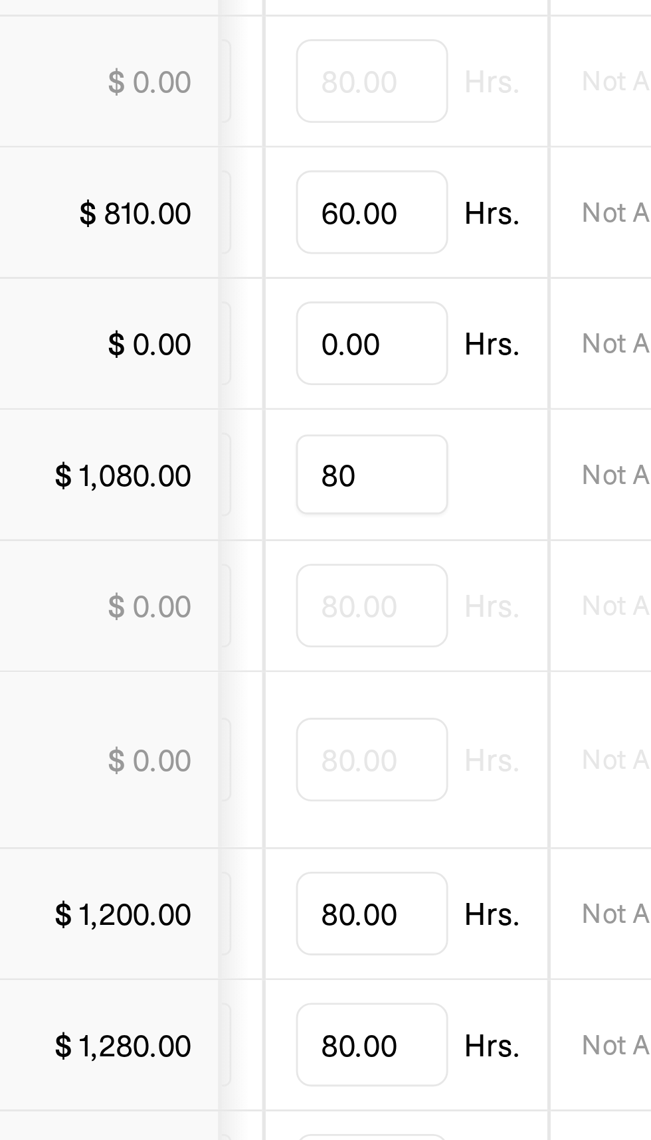
type input "8"
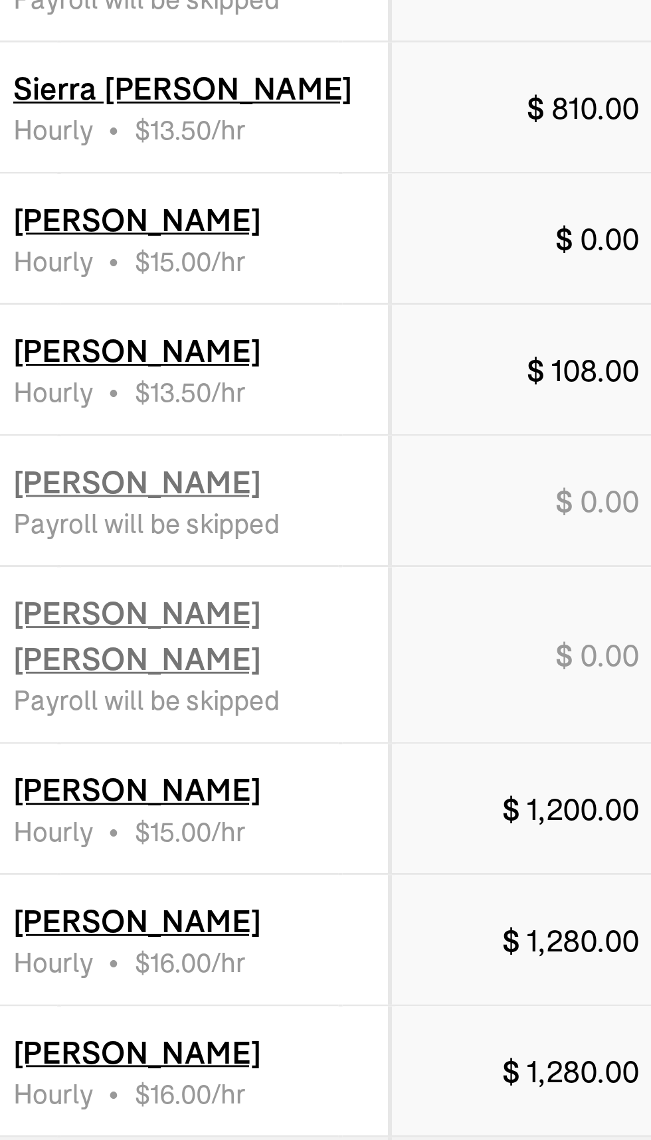
scroll to position [0, 113]
type input "8.00"
click at [261, 635] on span "0.00" at bounding box center [264, 640] width 21 height 13
click at [253, 638] on div "$ 0.00" at bounding box center [260, 641] width 29 height 16
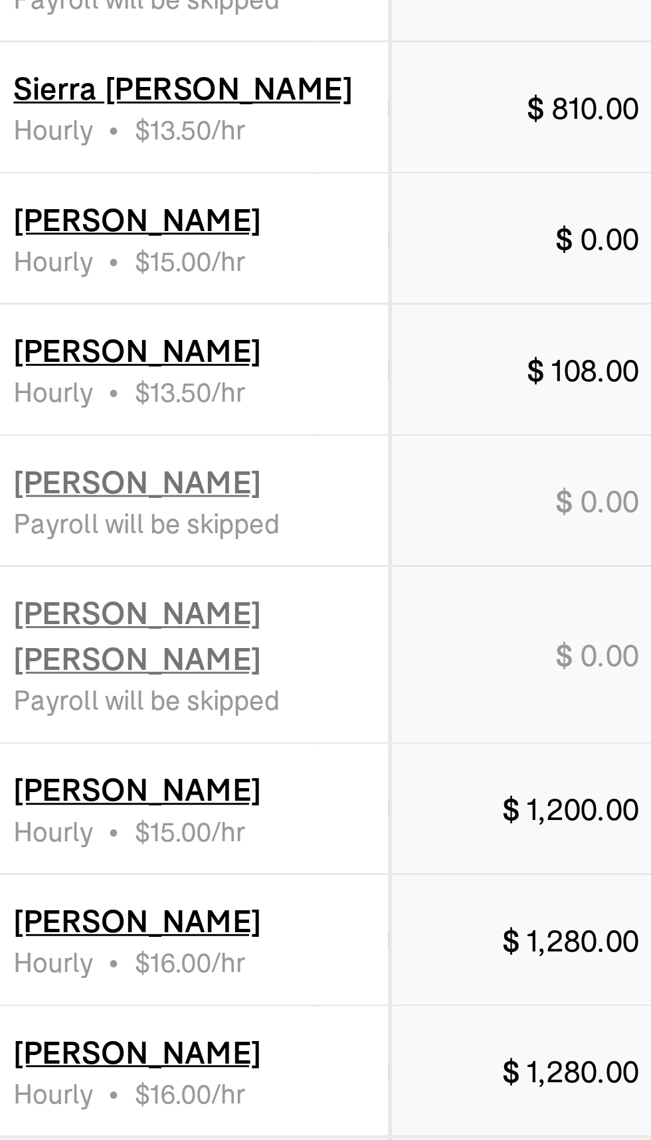
click at [250, 634] on div "$ 0.00" at bounding box center [260, 641] width 29 height 16
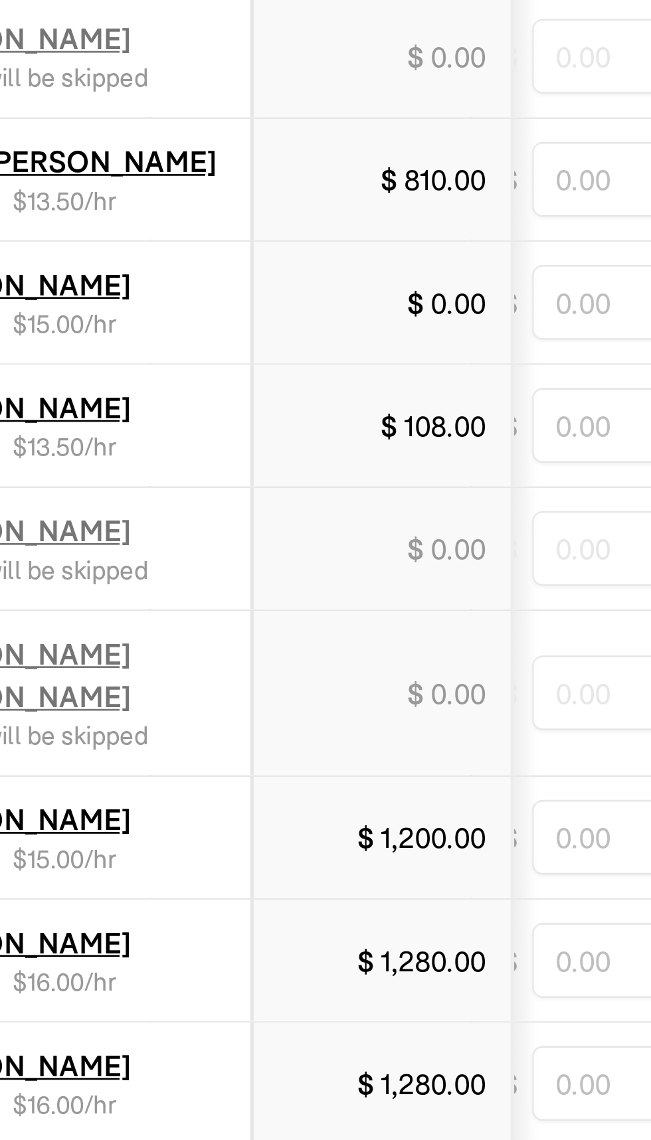
scroll to position [0, 646]
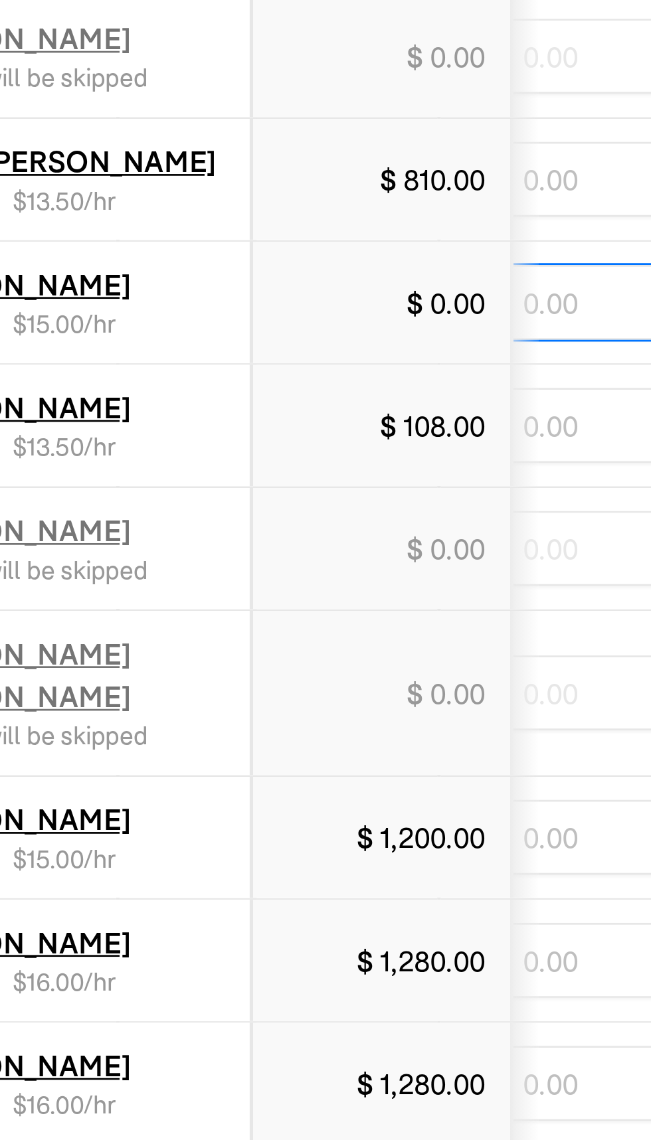
click at [313, 643] on input "text" at bounding box center [313, 641] width 66 height 28
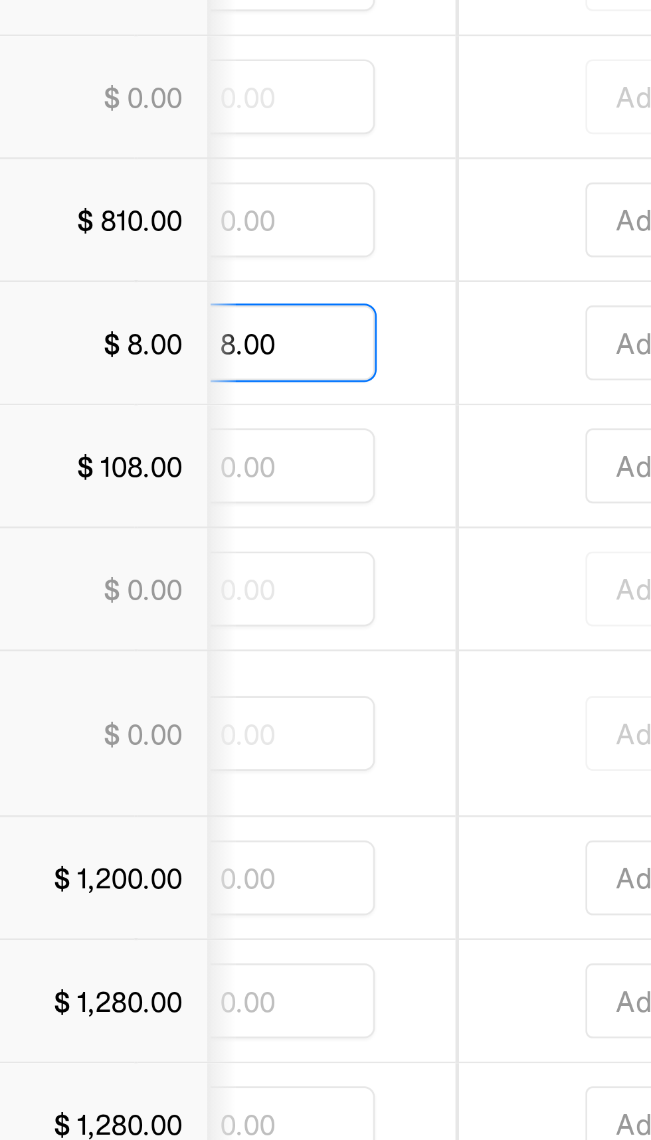
type input "8.00"
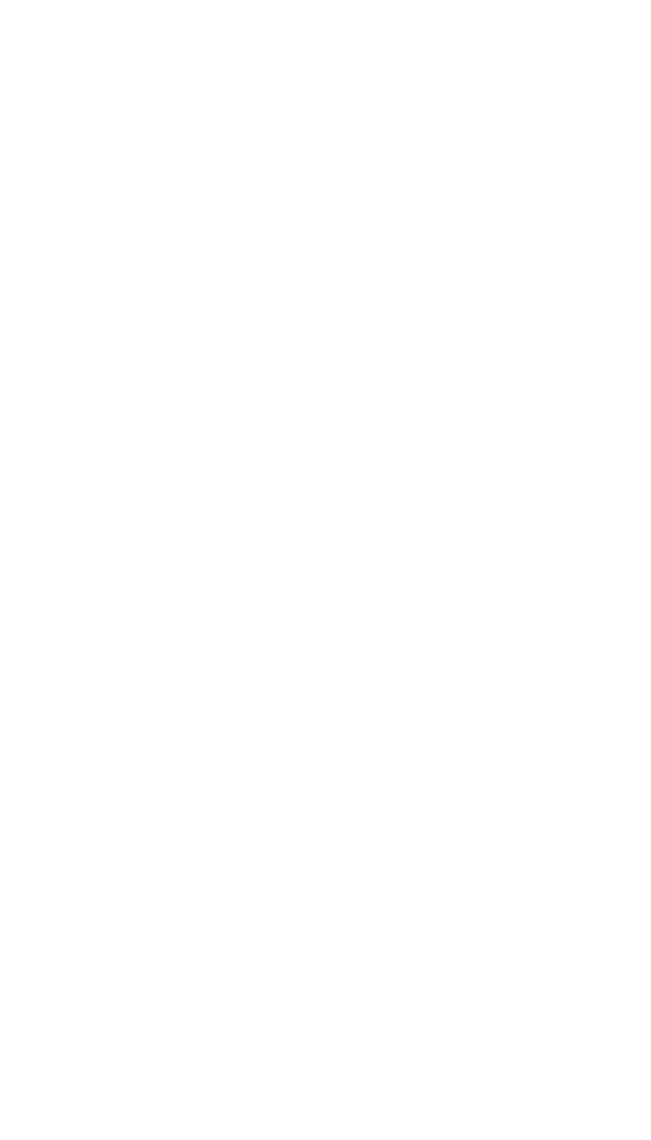
click at [438, 635] on div "Rebecca Barnes ’s reimbursement Include items such as electronic, transport, te…" at bounding box center [326, 560] width 650 height 1024
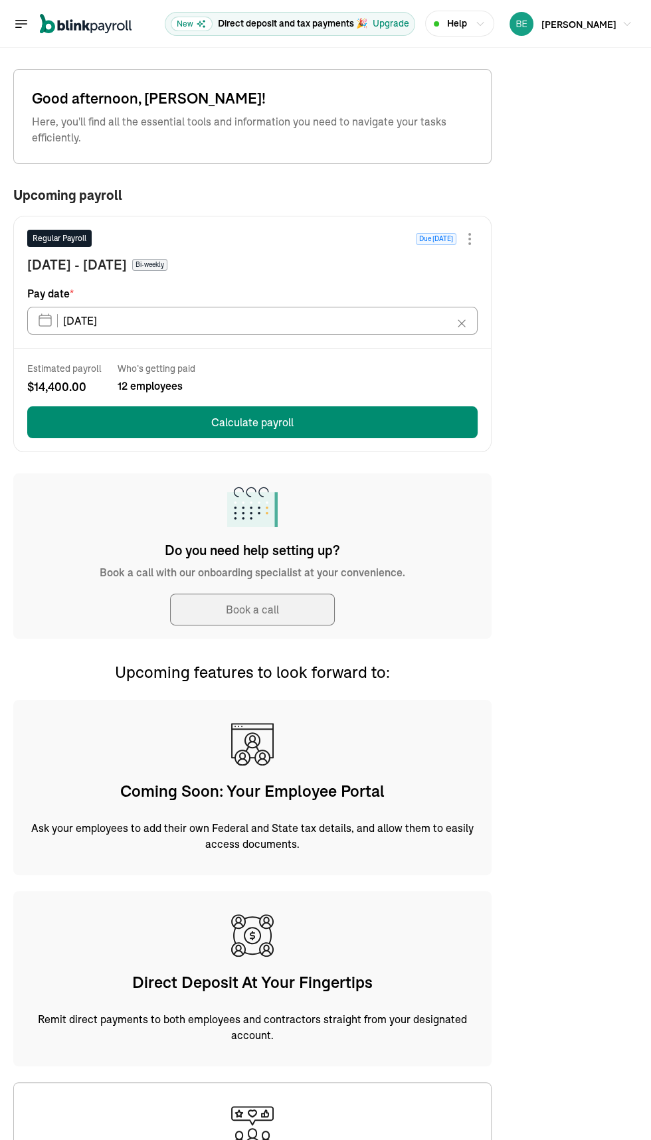
type input "[DATE]"
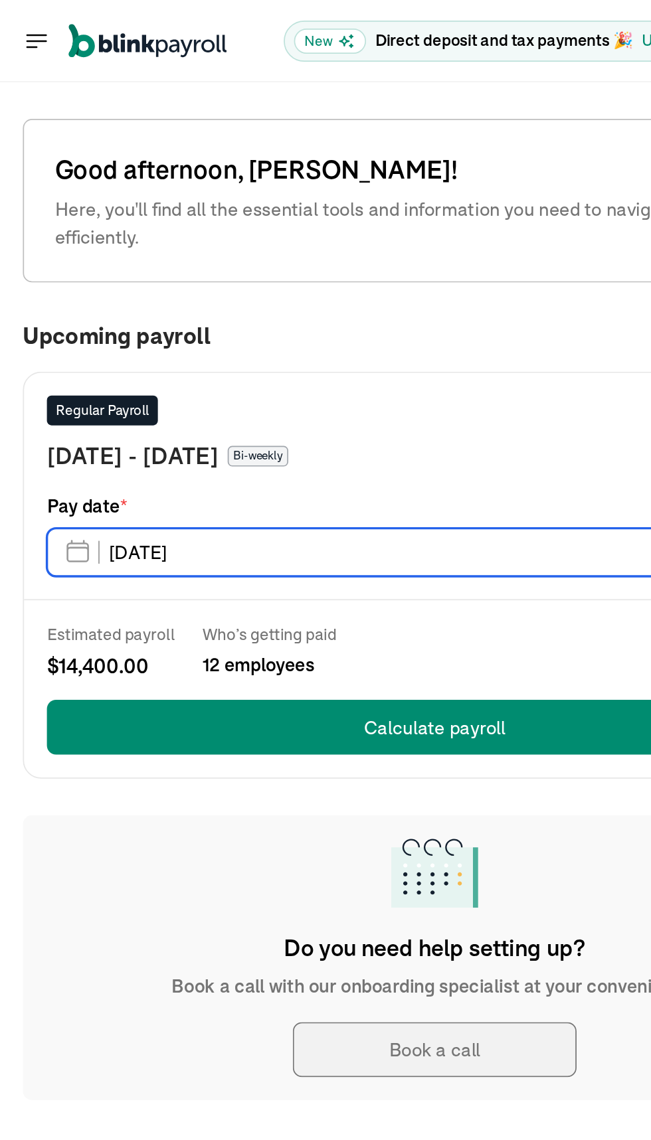
click at [86, 319] on input "[DATE]" at bounding box center [252, 321] width 450 height 28
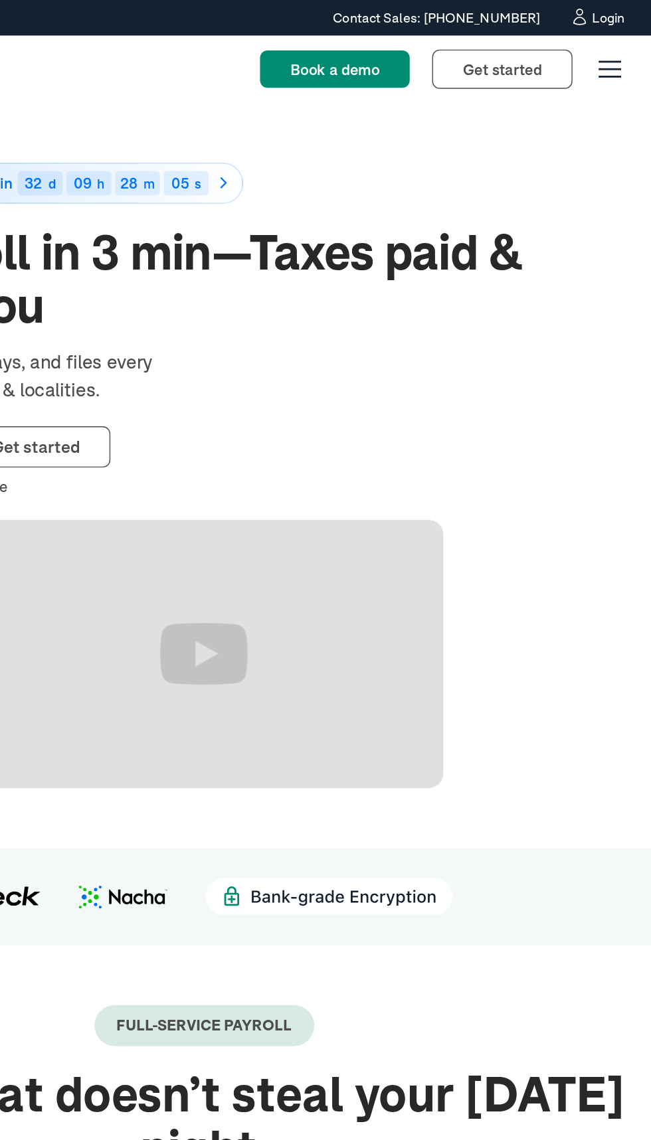
click at [591, 11] on icon at bounding box center [592, 11] width 14 height 13
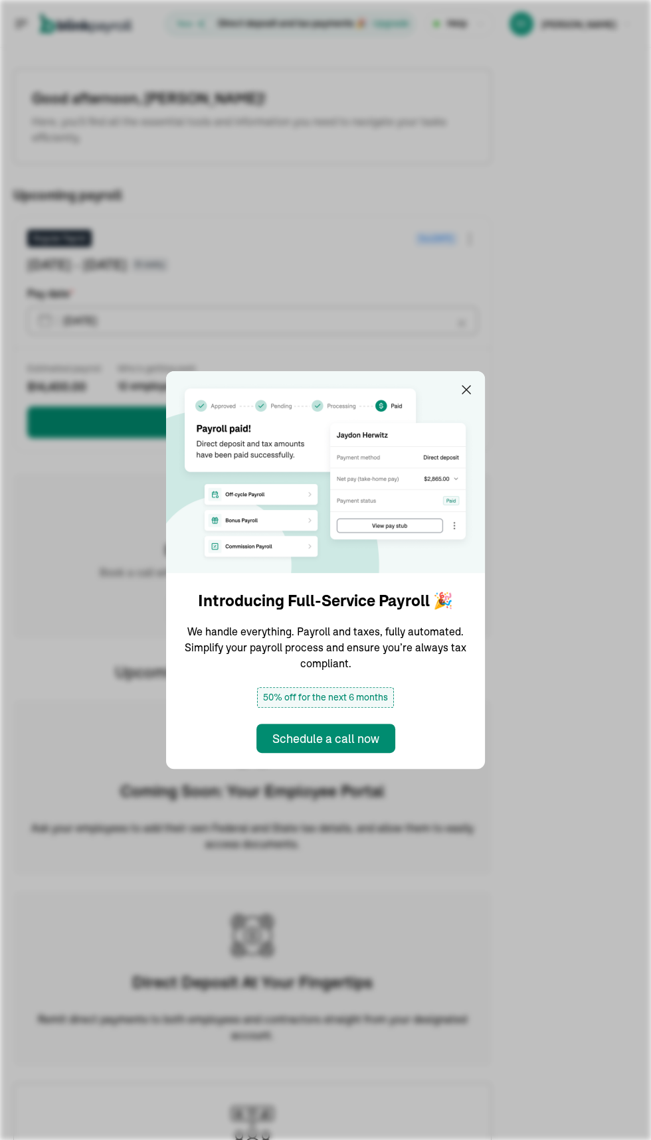
click at [467, 387] on icon "button" at bounding box center [466, 390] width 16 height 16
click at [465, 390] on icon "button" at bounding box center [466, 390] width 8 height 8
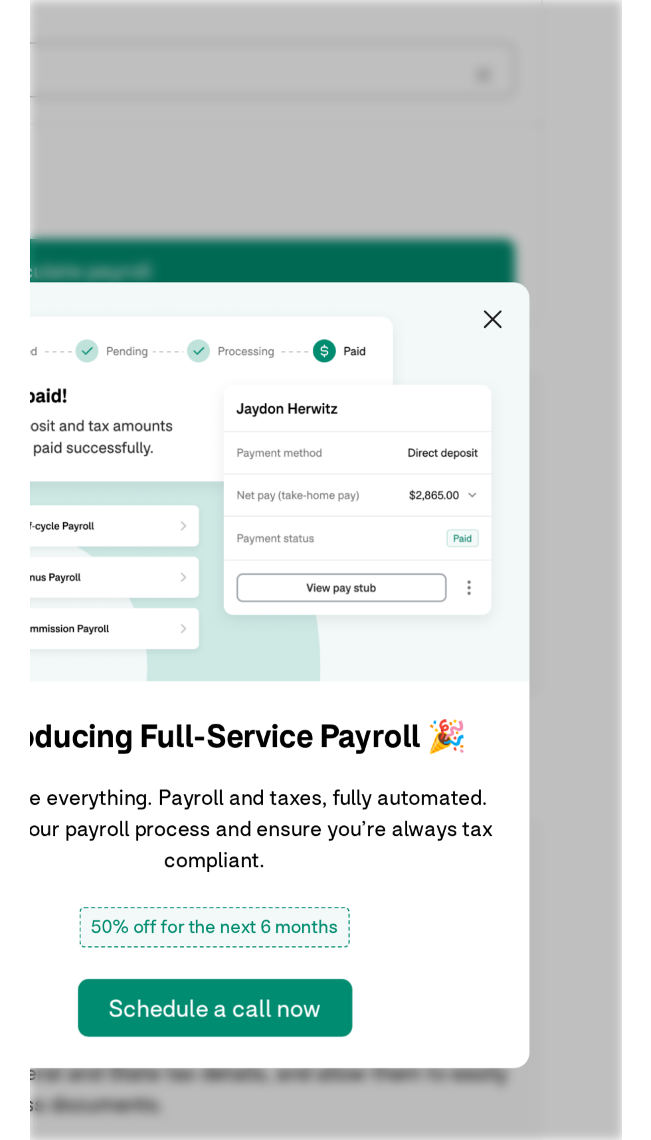
click at [465, 447] on div "Estimated payroll $ 14,400.00 Who’s getting paid 12 employees Calculate payroll" at bounding box center [252, 400] width 477 height 103
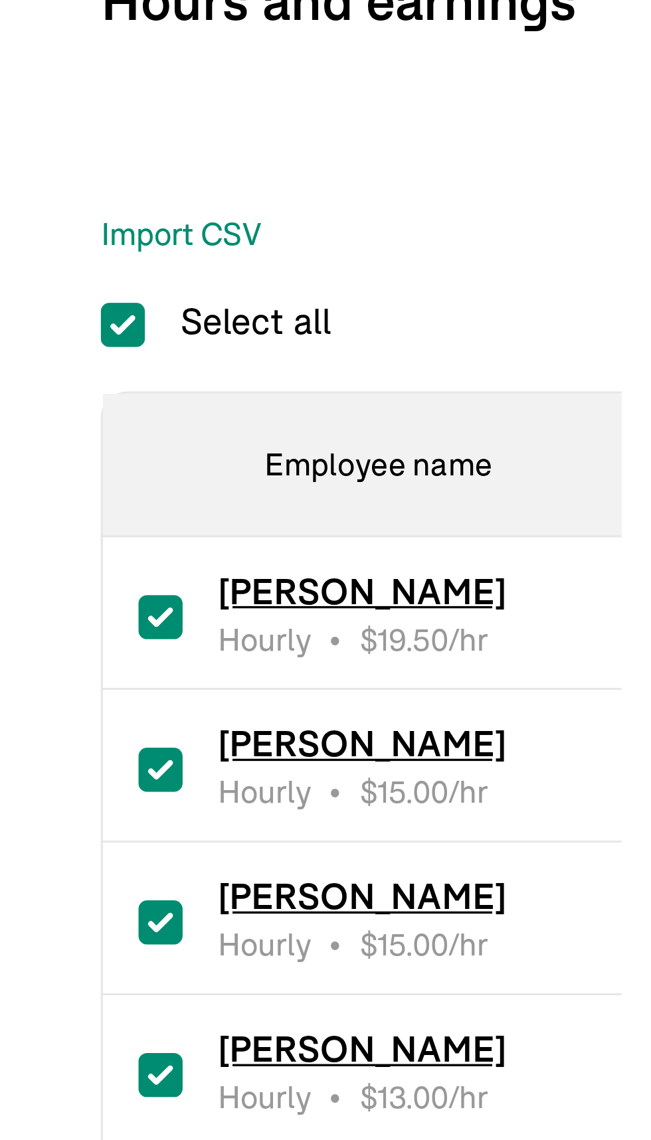
click at [25, 325] on input "Select all" at bounding box center [27, 325] width 13 height 13
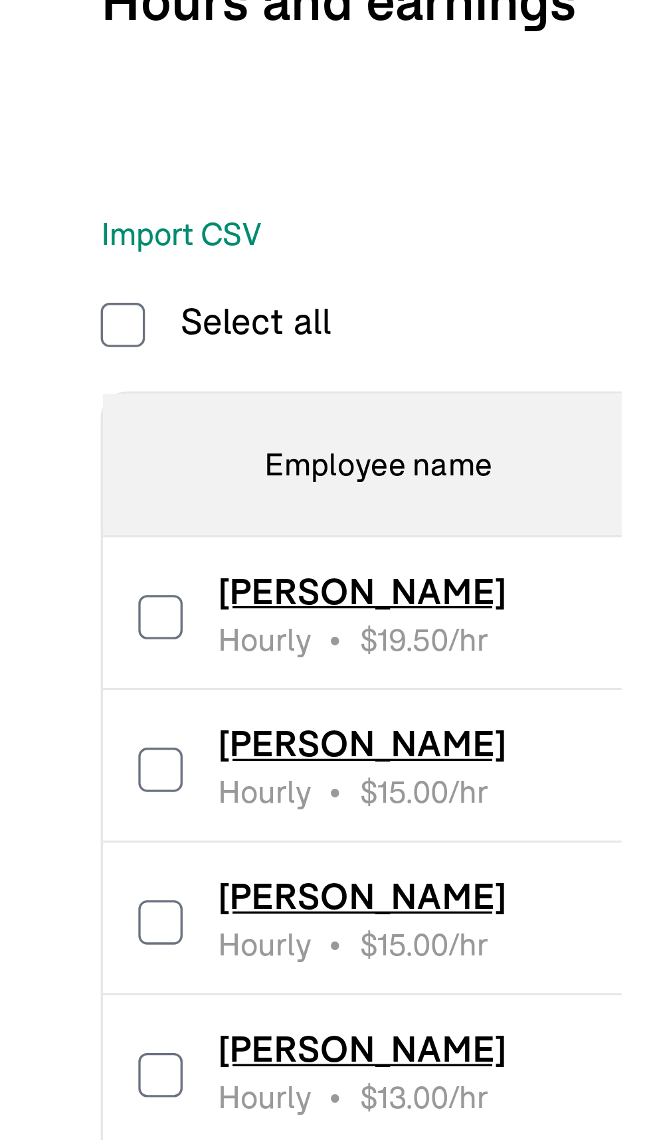
checkbox input "false"
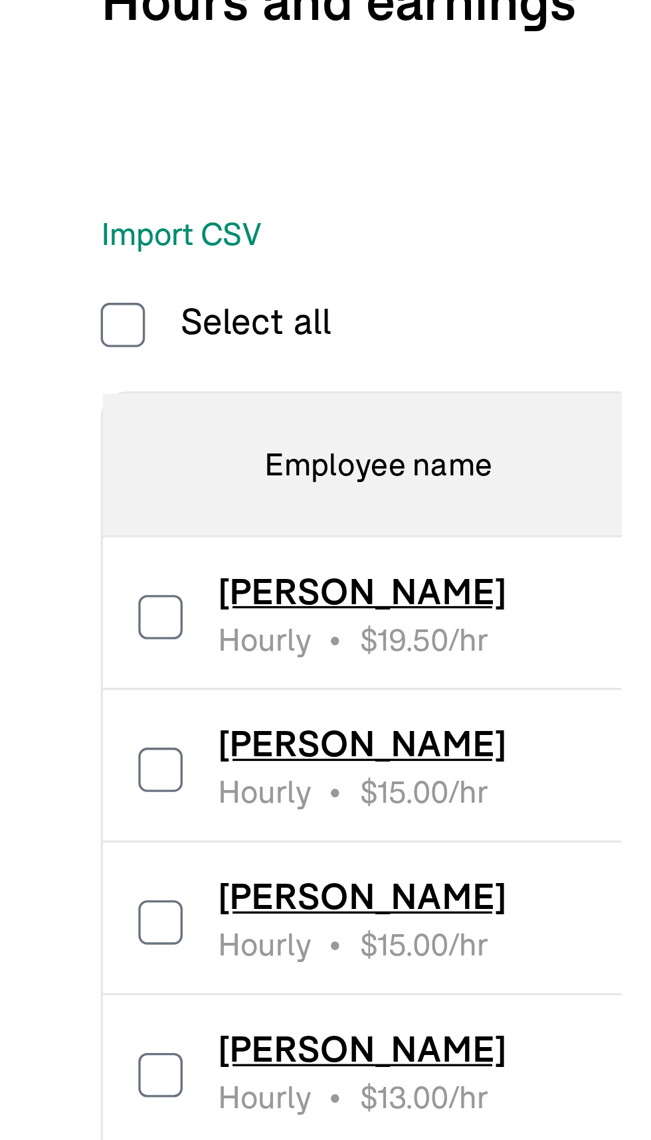
checkbox input "false"
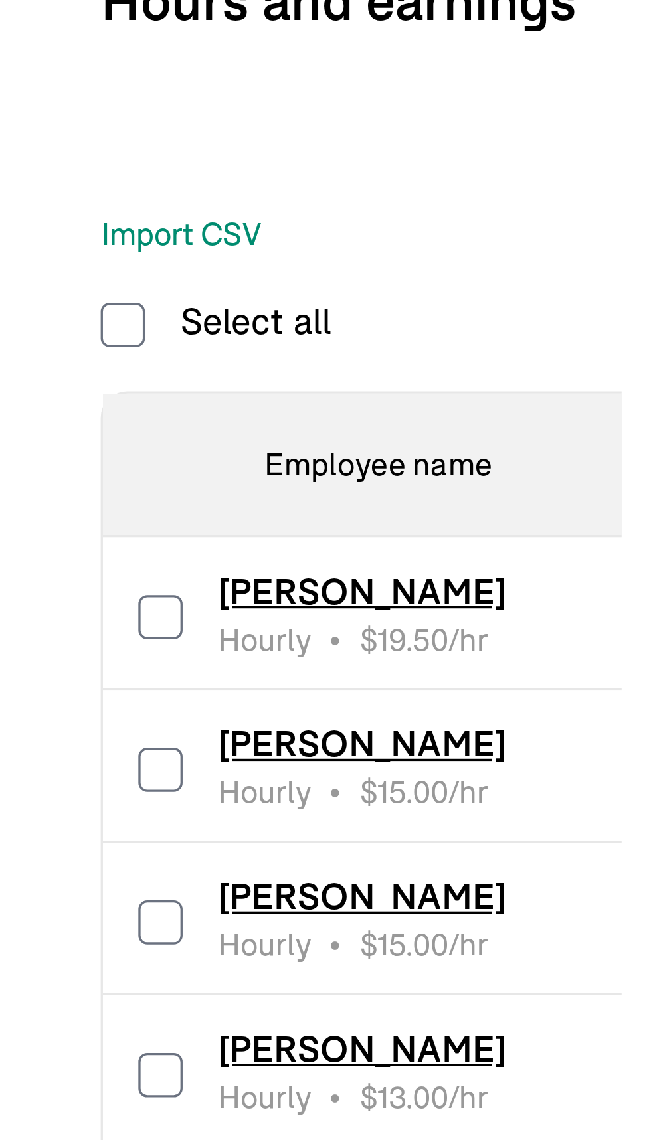
checkbox input "false"
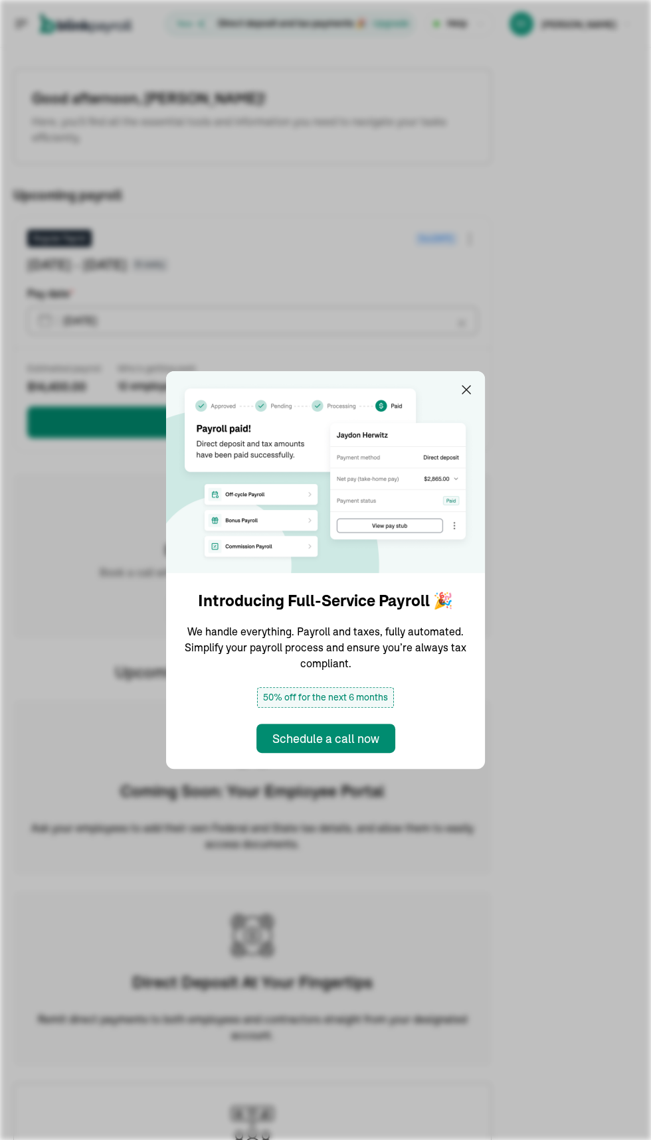
click at [467, 387] on icon "button" at bounding box center [466, 390] width 16 height 16
type input "[DATE]"
click at [465, 390] on icon "button" at bounding box center [466, 390] width 8 height 8
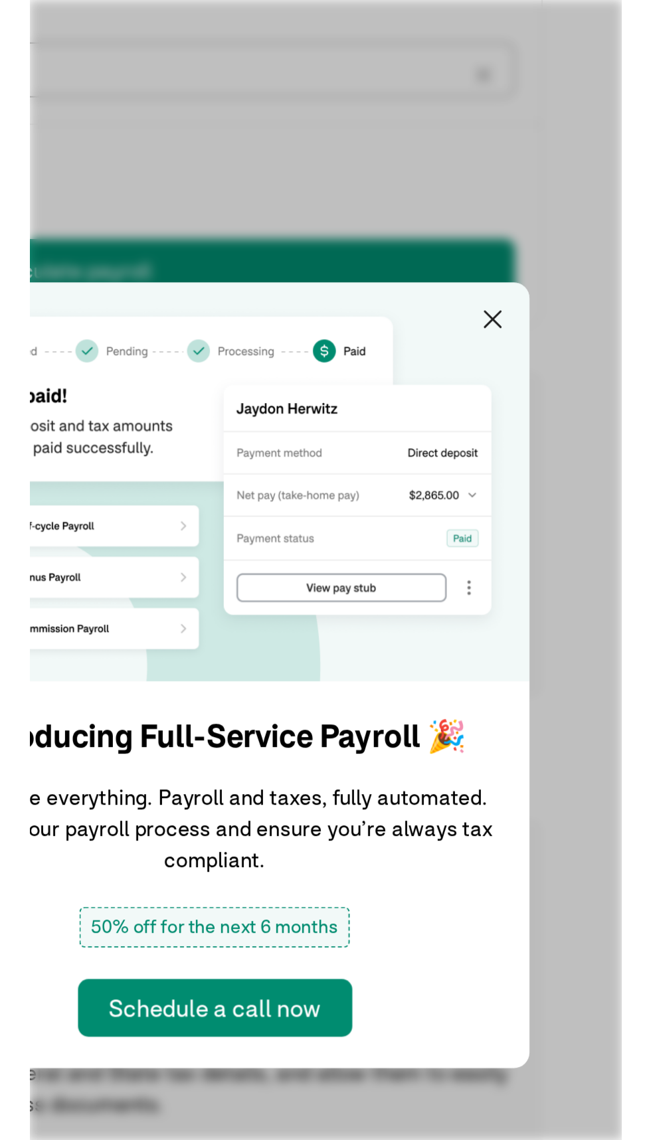
click at [465, 447] on div "Estimated payroll $ 14,400.00 Who’s getting paid 12 employees Calculate payroll" at bounding box center [252, 400] width 477 height 103
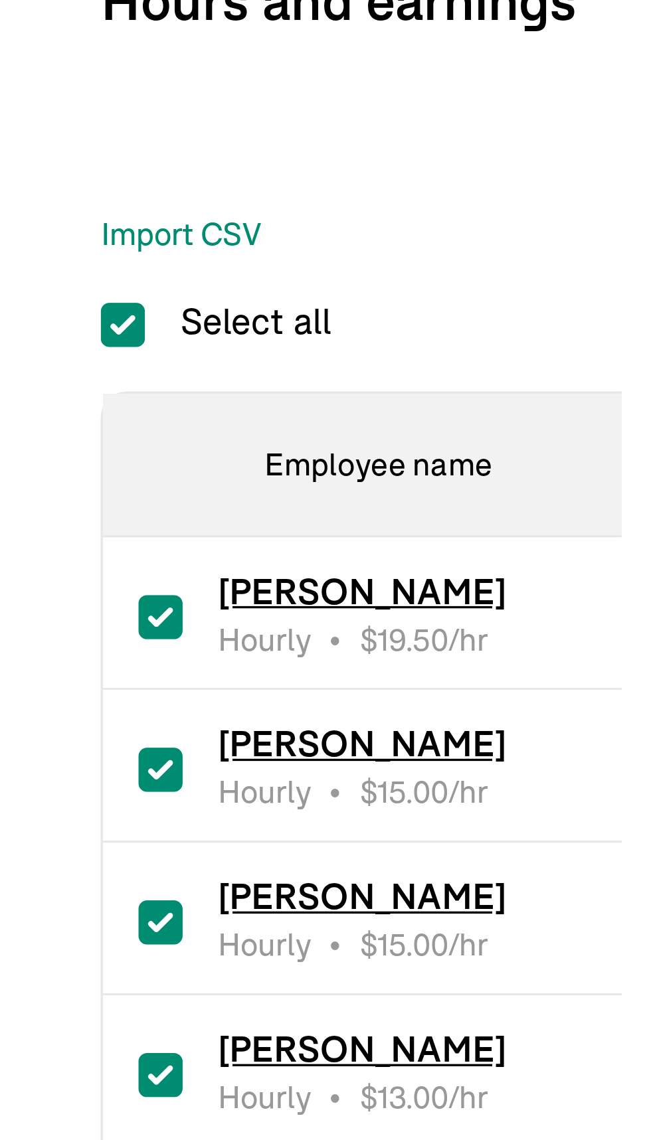
click at [25, 325] on input "Select all" at bounding box center [27, 325] width 13 height 13
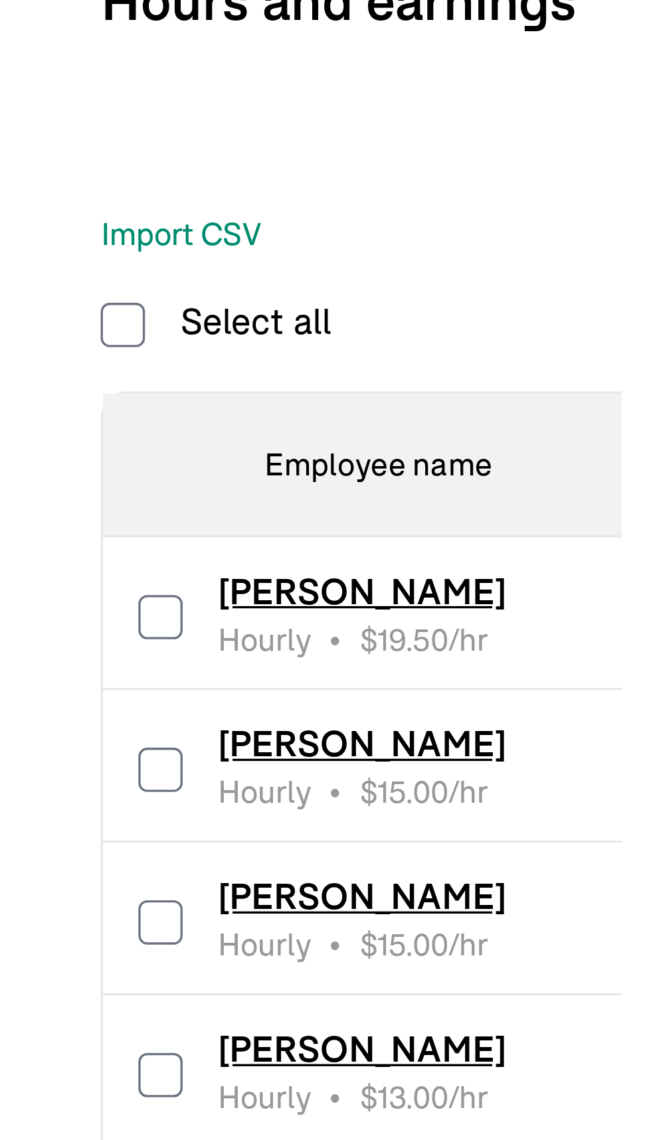
checkbox input "false"
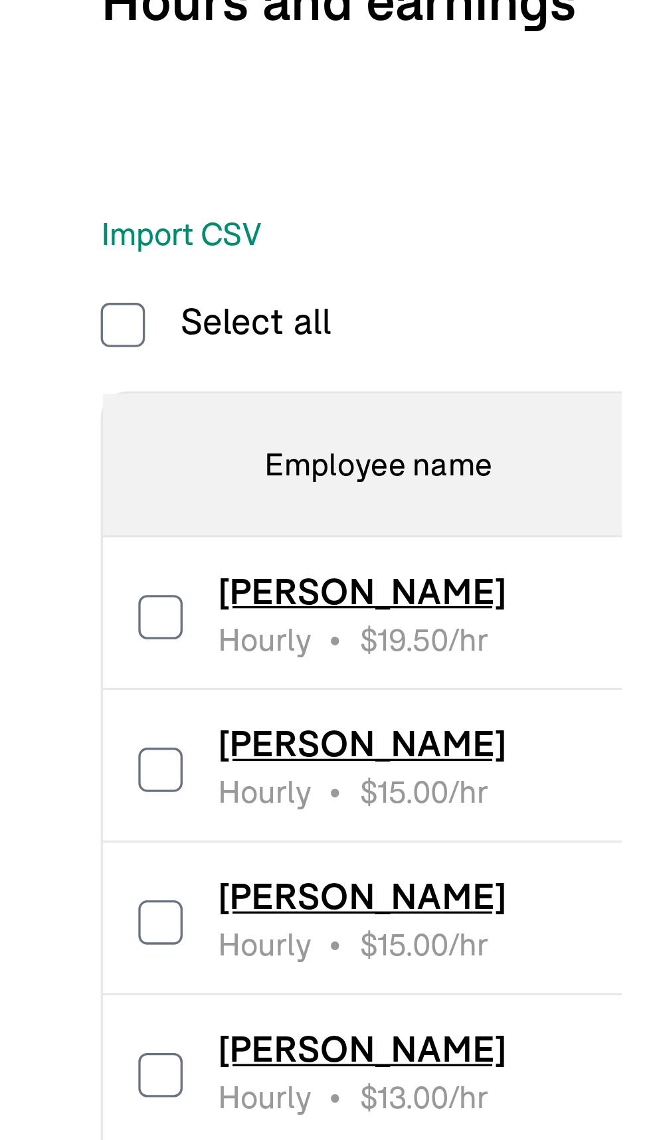
checkbox input "false"
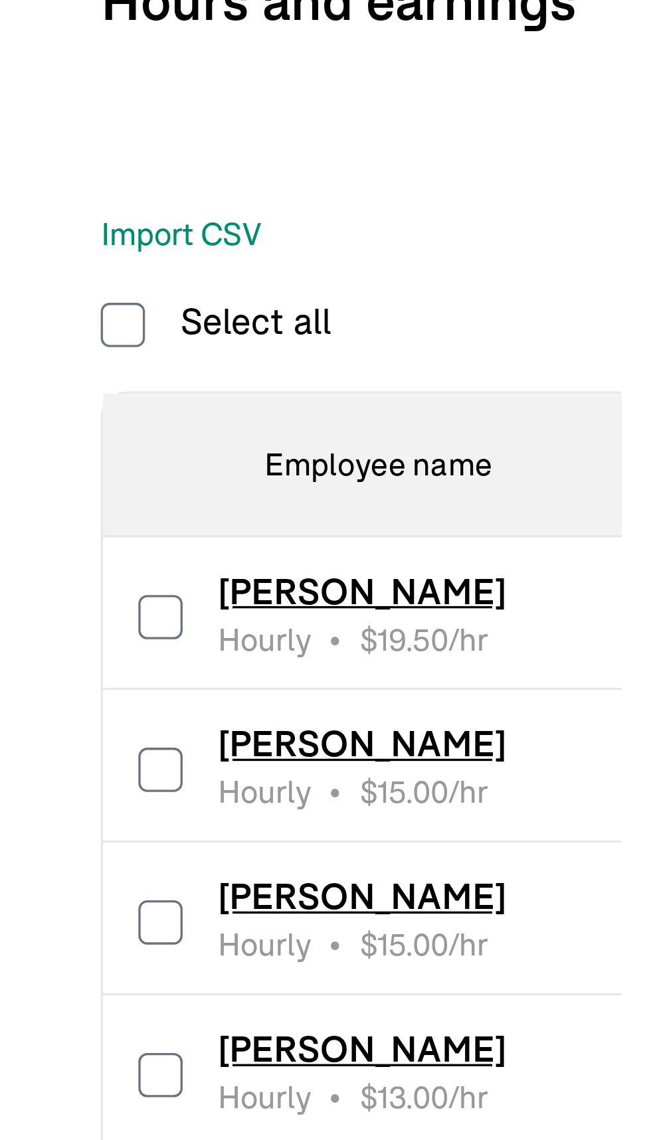
checkbox input "false"
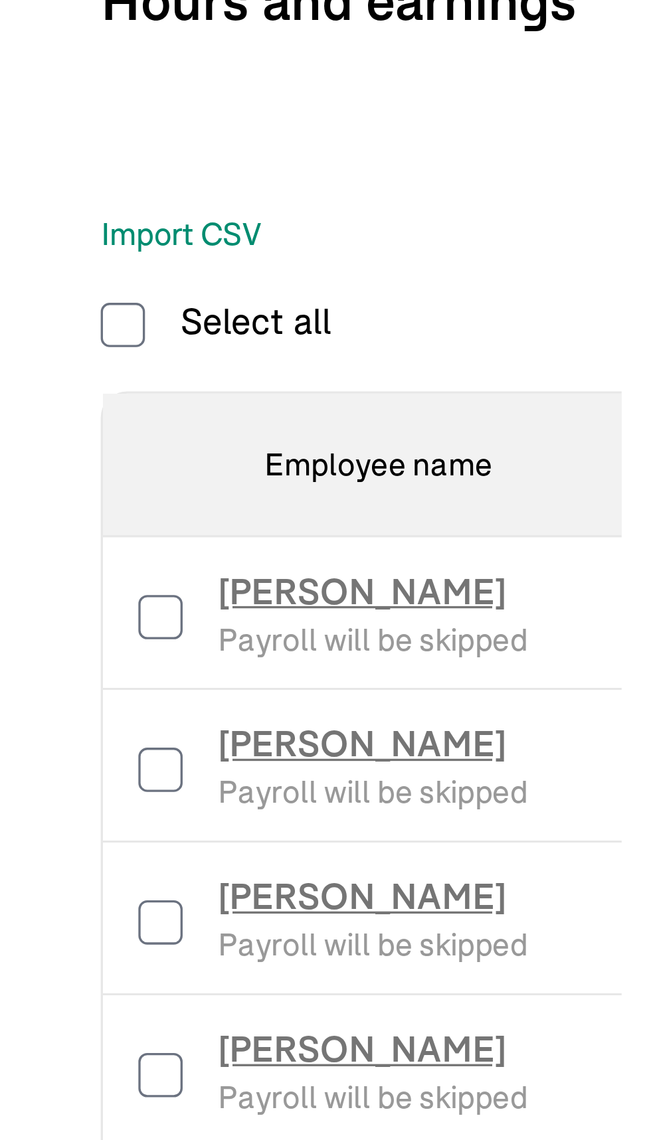
click at [25, 320] on input "Select all" at bounding box center [27, 325] width 13 height 13
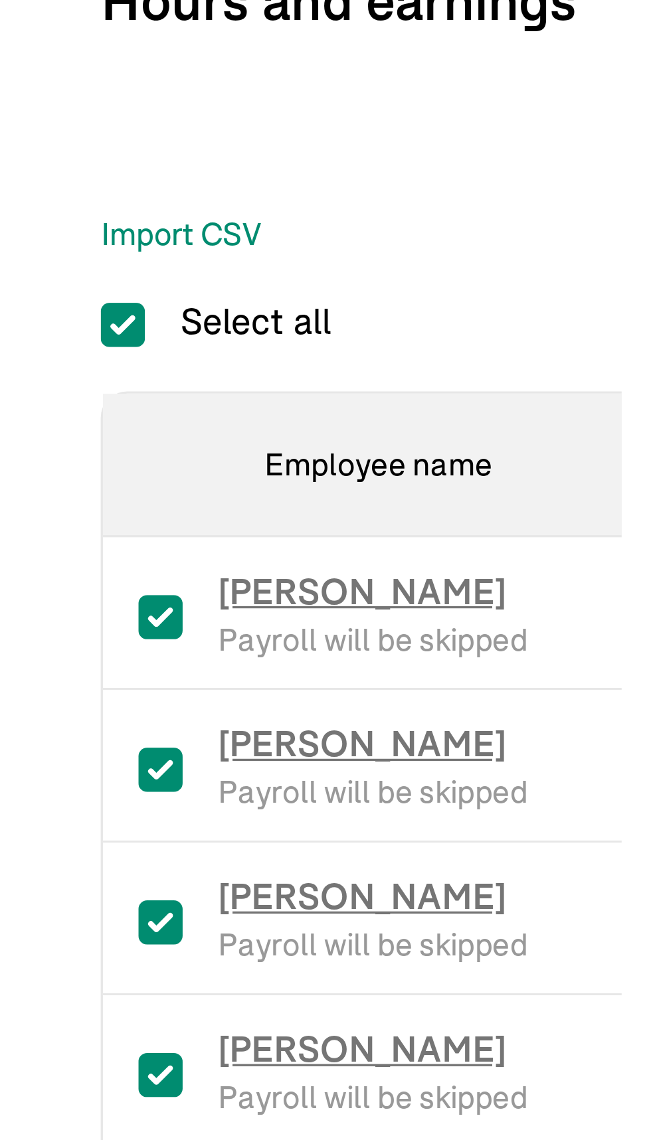
checkbox input "true"
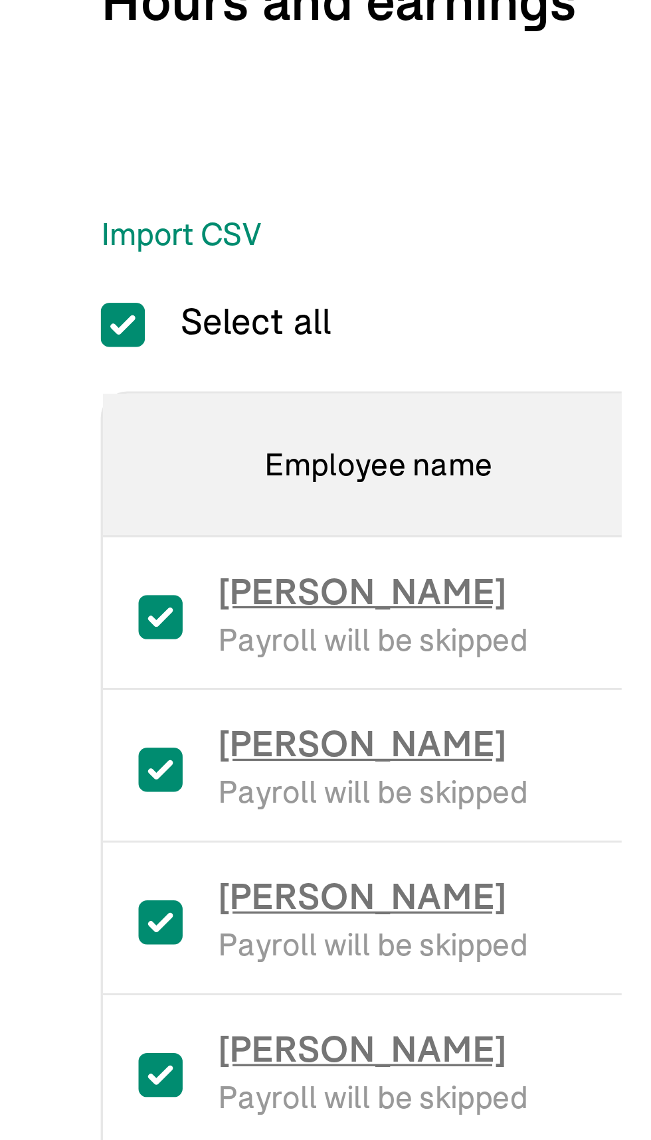
checkbox input "true"
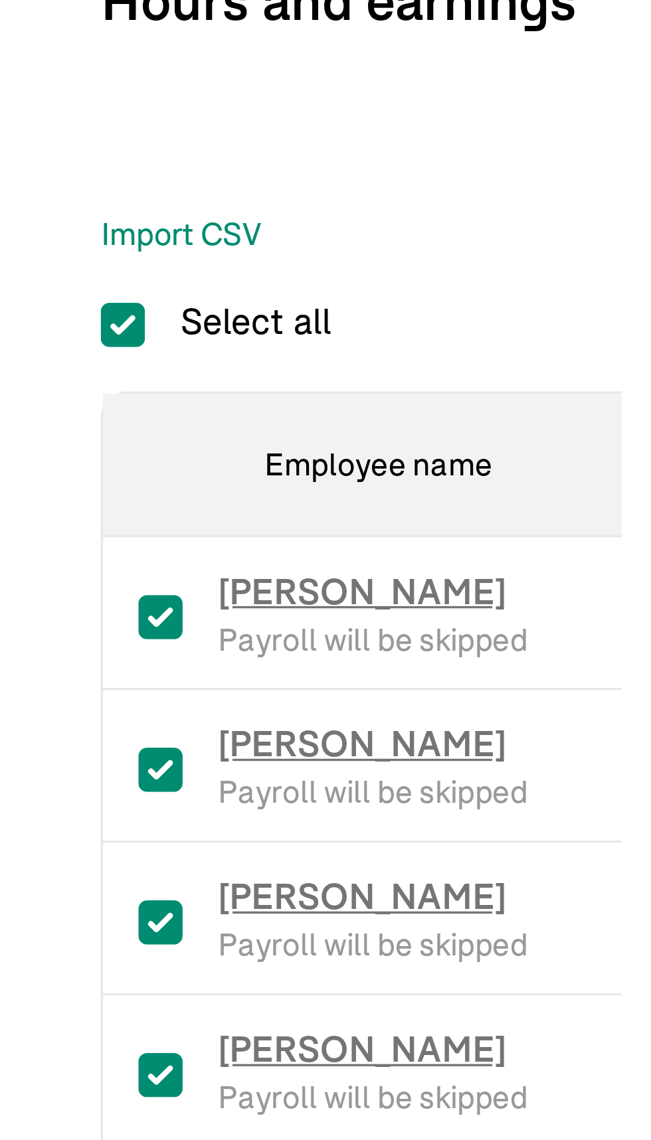
checkbox input "true"
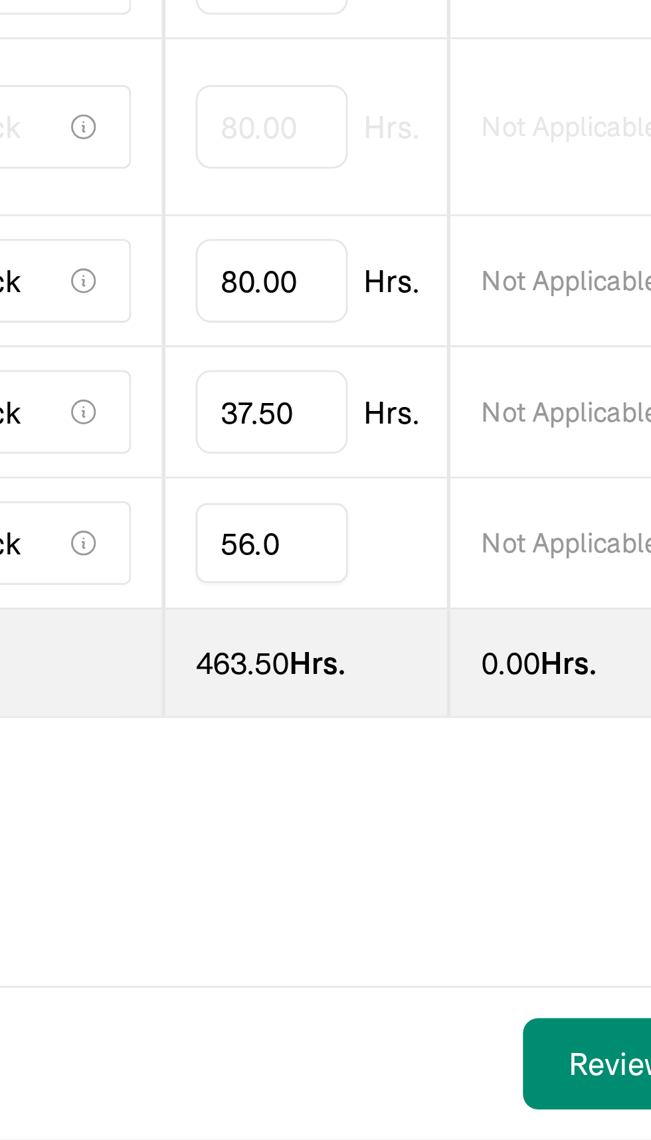
type input "56.00"
click at [416, 1041] on div "Back to Employee Payroll Employee Payroll Step 1 / 3 Pay date [DATE] Pay period…" at bounding box center [325, 557] width 651 height 1019
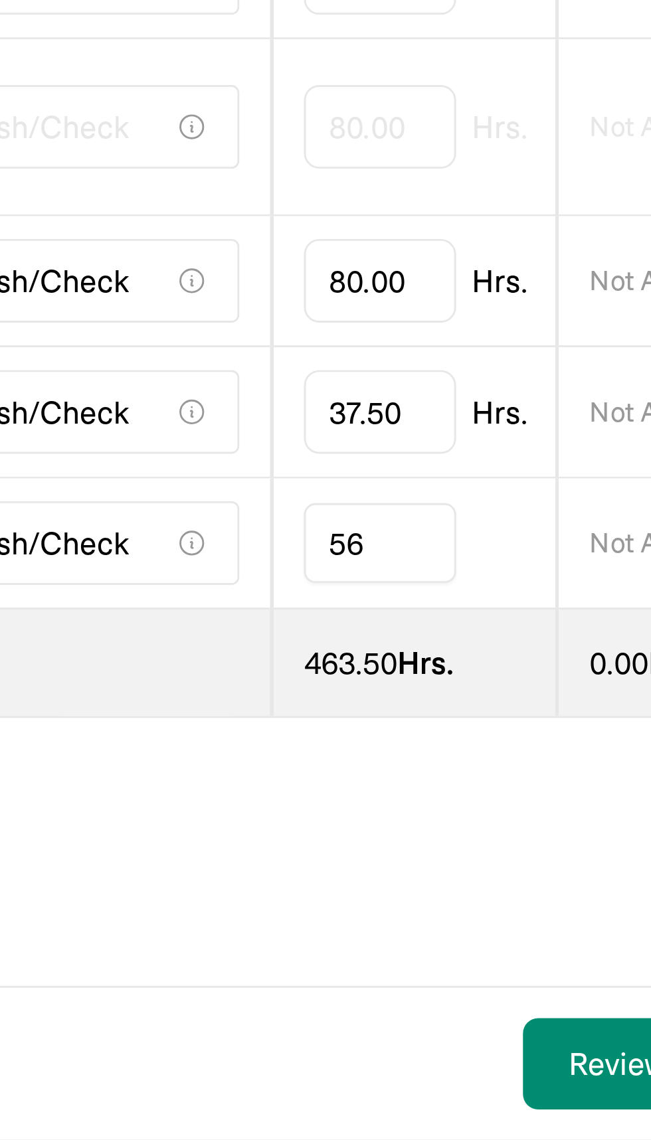
scroll to position [0, 38]
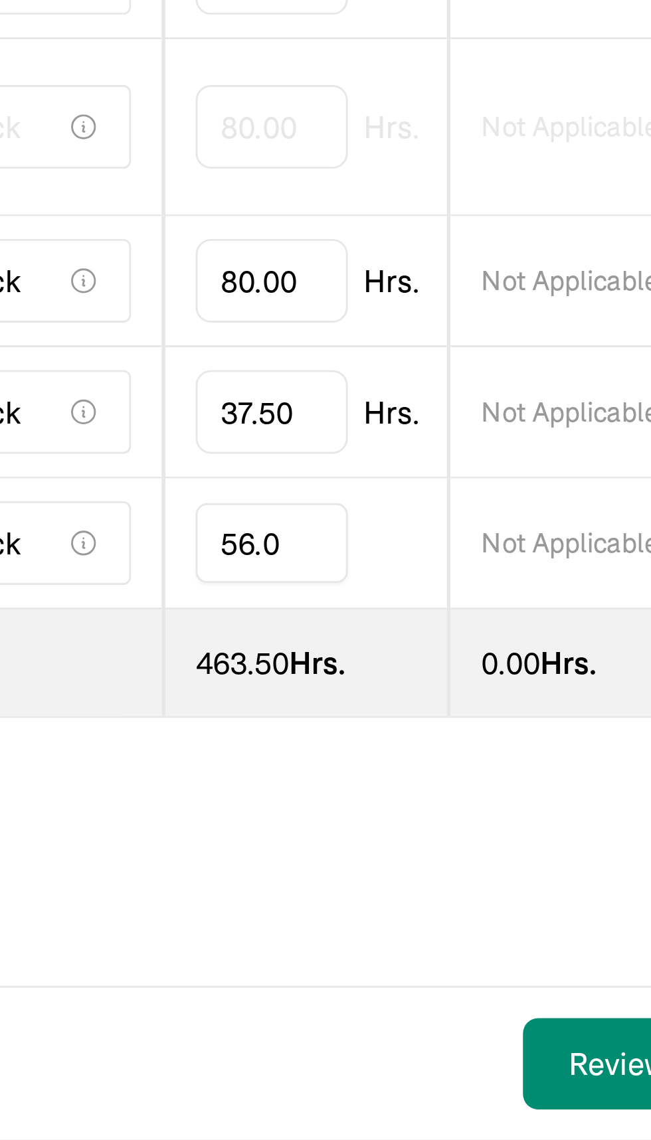
type input "56.00"
click at [416, 1041] on div "Back to Employee Payroll Employee Payroll Step 1 / 3 Pay date [DATE] Pay period…" at bounding box center [325, 557] width 651 height 1019
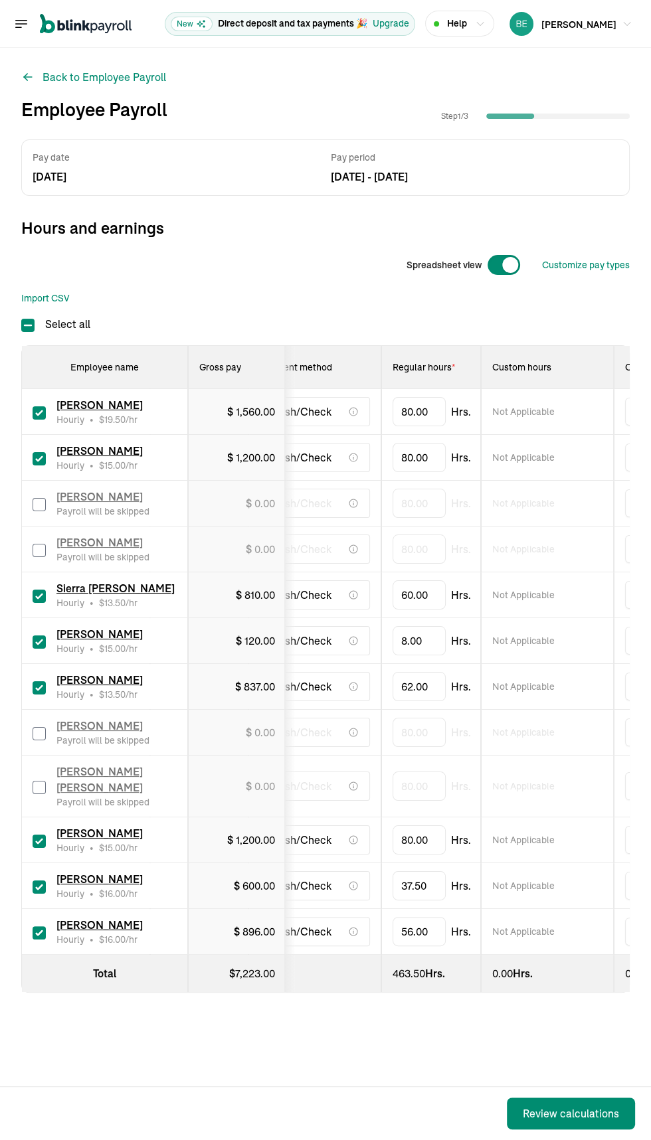
click at [580, 1120] on div "Review calculations" at bounding box center [571, 1113] width 96 height 16
